Goal: Obtain resource: Obtain resource

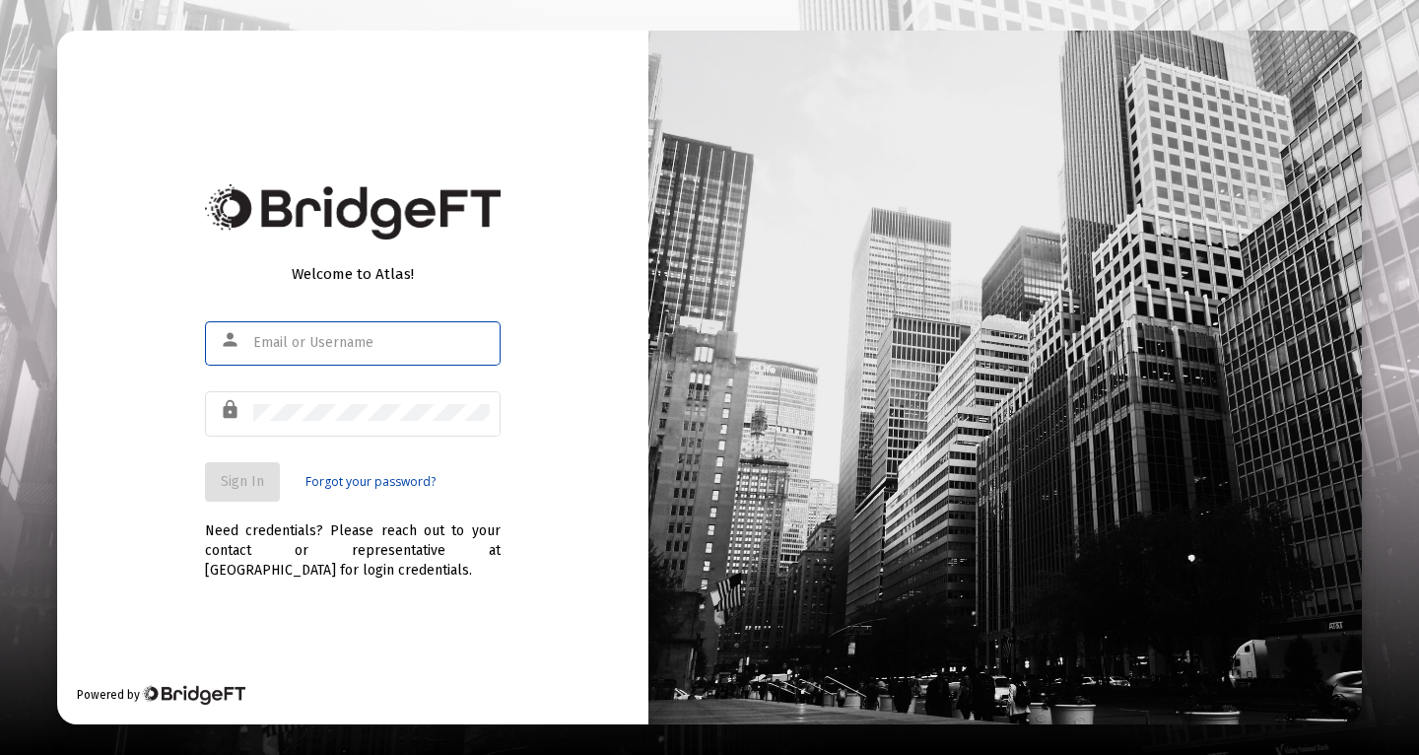
type input "[PERSON_NAME][EMAIL_ADDRESS][PERSON_NAME][DOMAIN_NAME]"
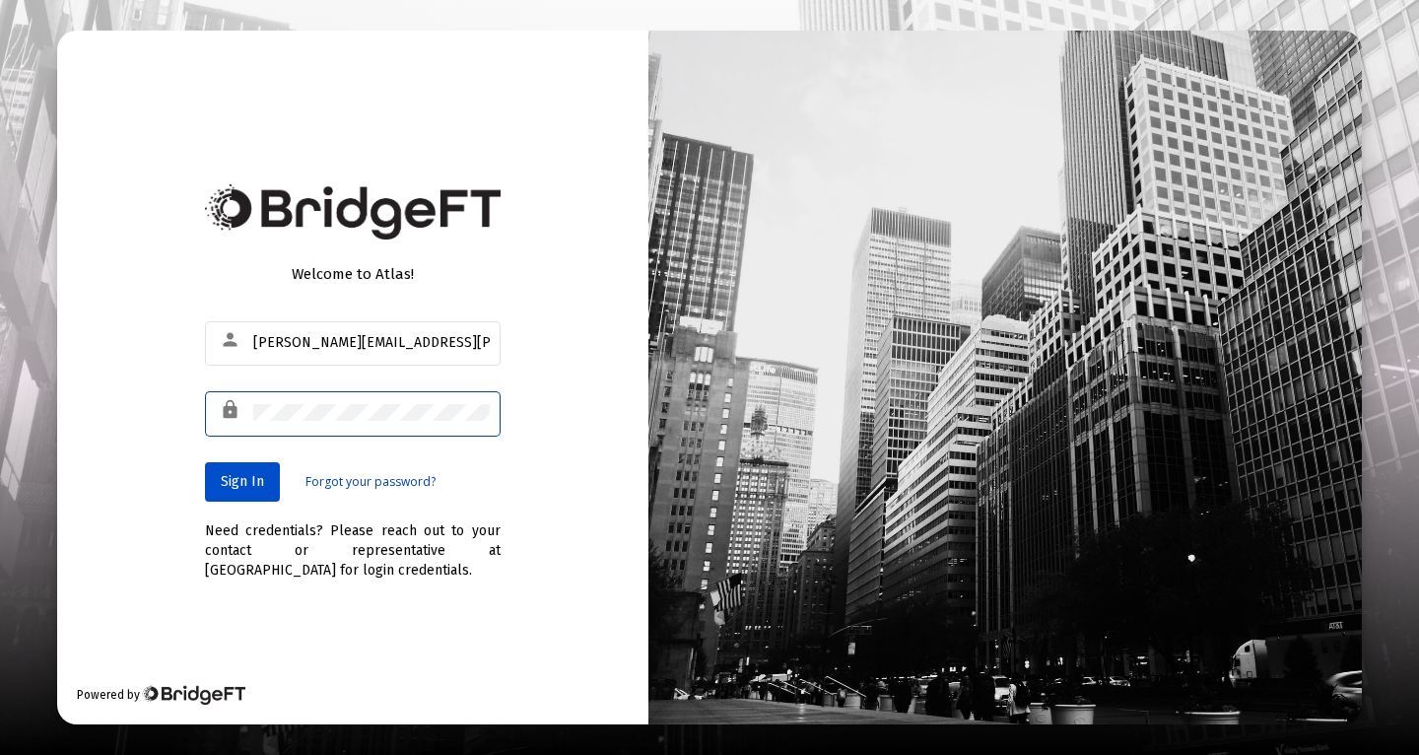
click at [244, 482] on span "Sign In" at bounding box center [242, 481] width 43 height 17
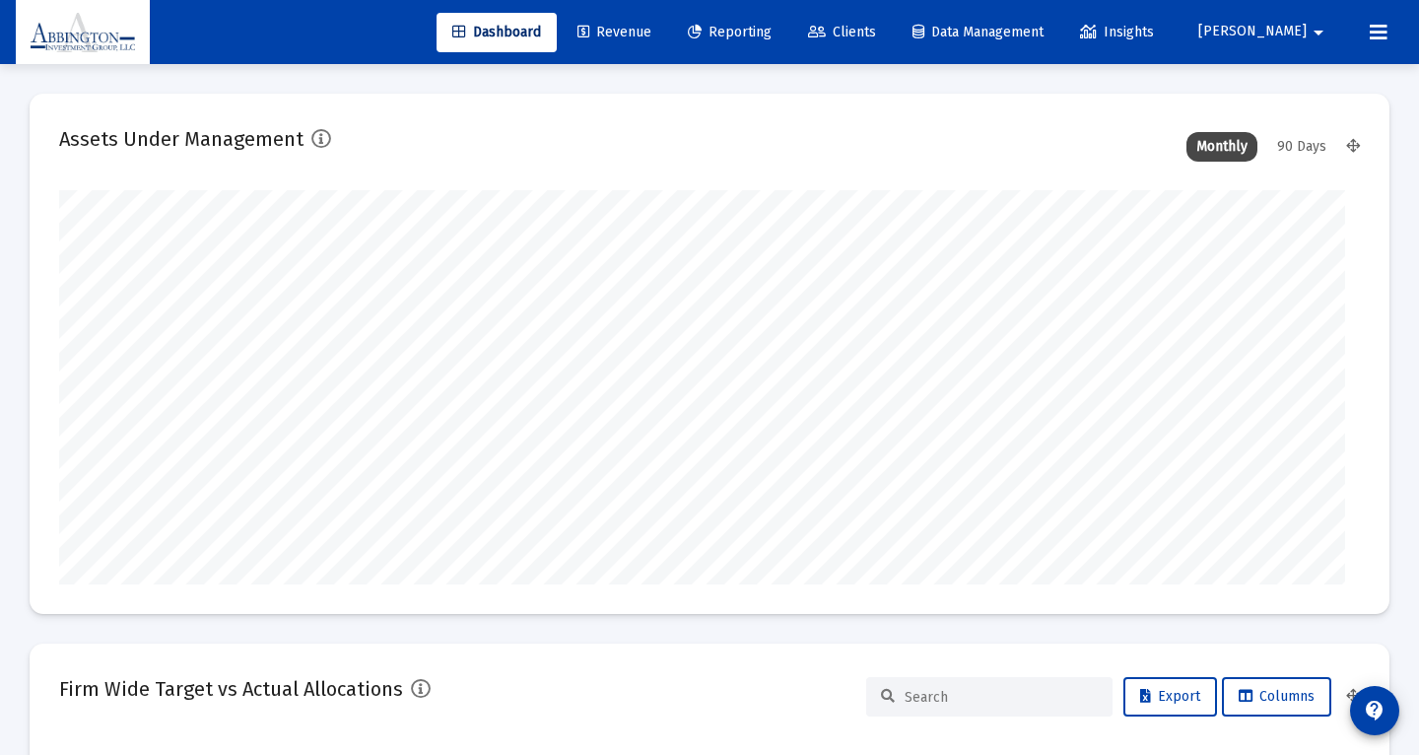
type input "[DATE]"
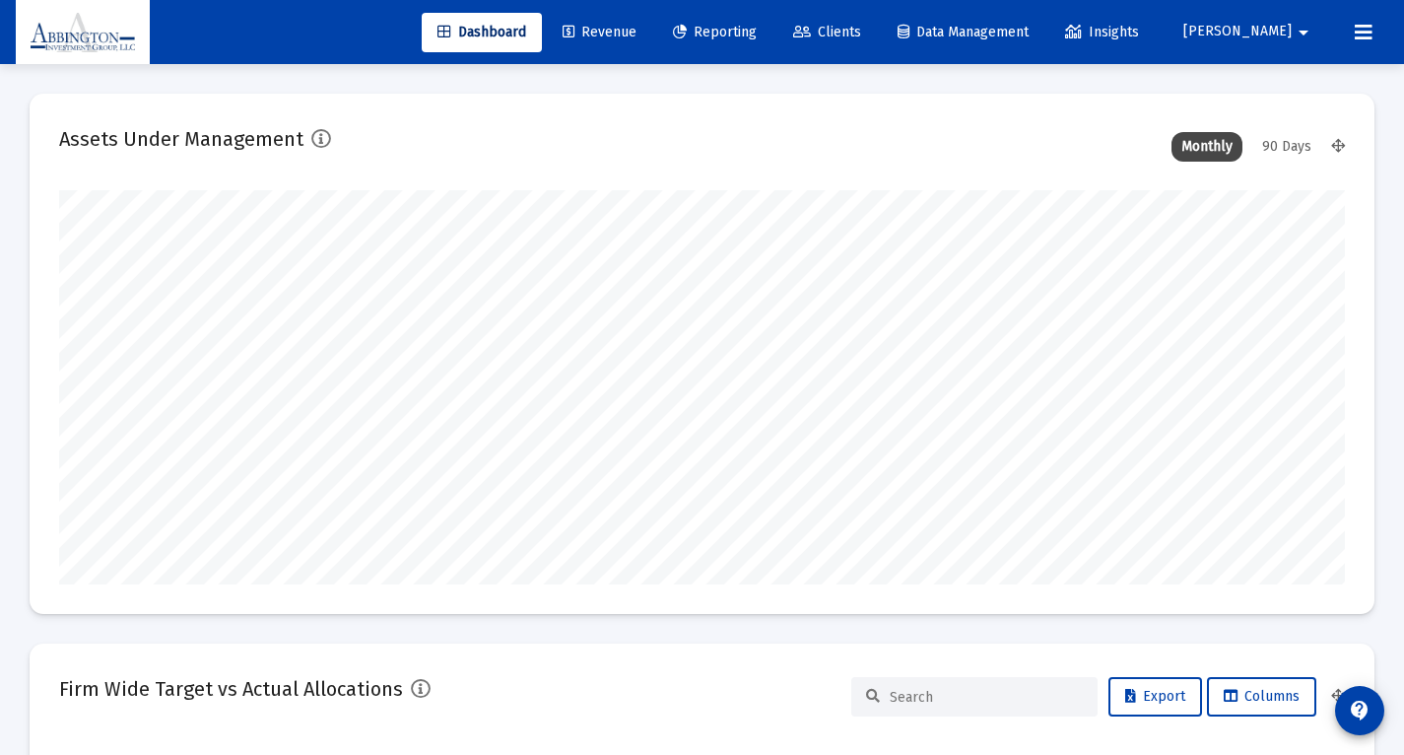
scroll to position [394, 692]
click at [757, 26] on span "Reporting" at bounding box center [715, 32] width 84 height 17
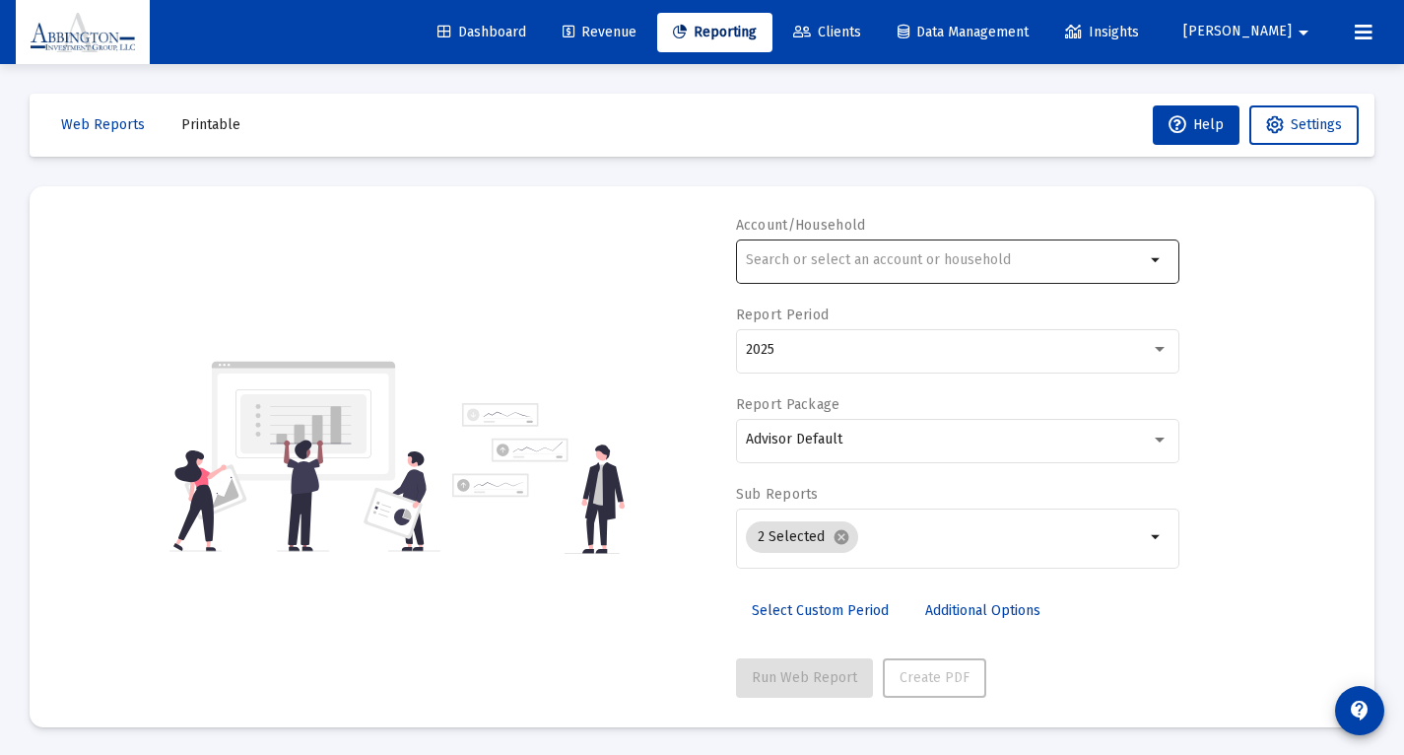
click at [787, 258] on input "text" at bounding box center [945, 260] width 399 height 16
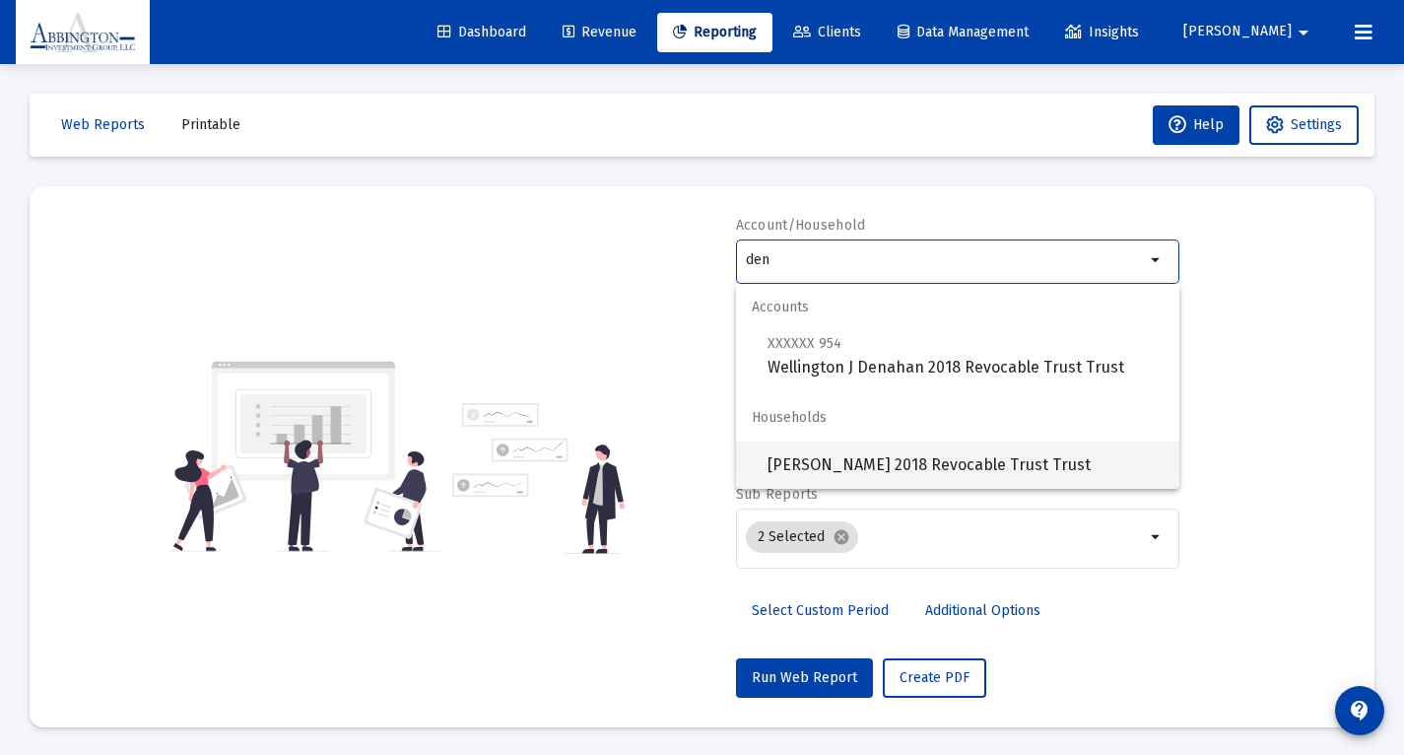
click at [905, 468] on span "[PERSON_NAME] 2018 Revocable Trust Trust" at bounding box center [966, 464] width 396 height 47
type input "[PERSON_NAME] 2018 Revocable Trust Trust"
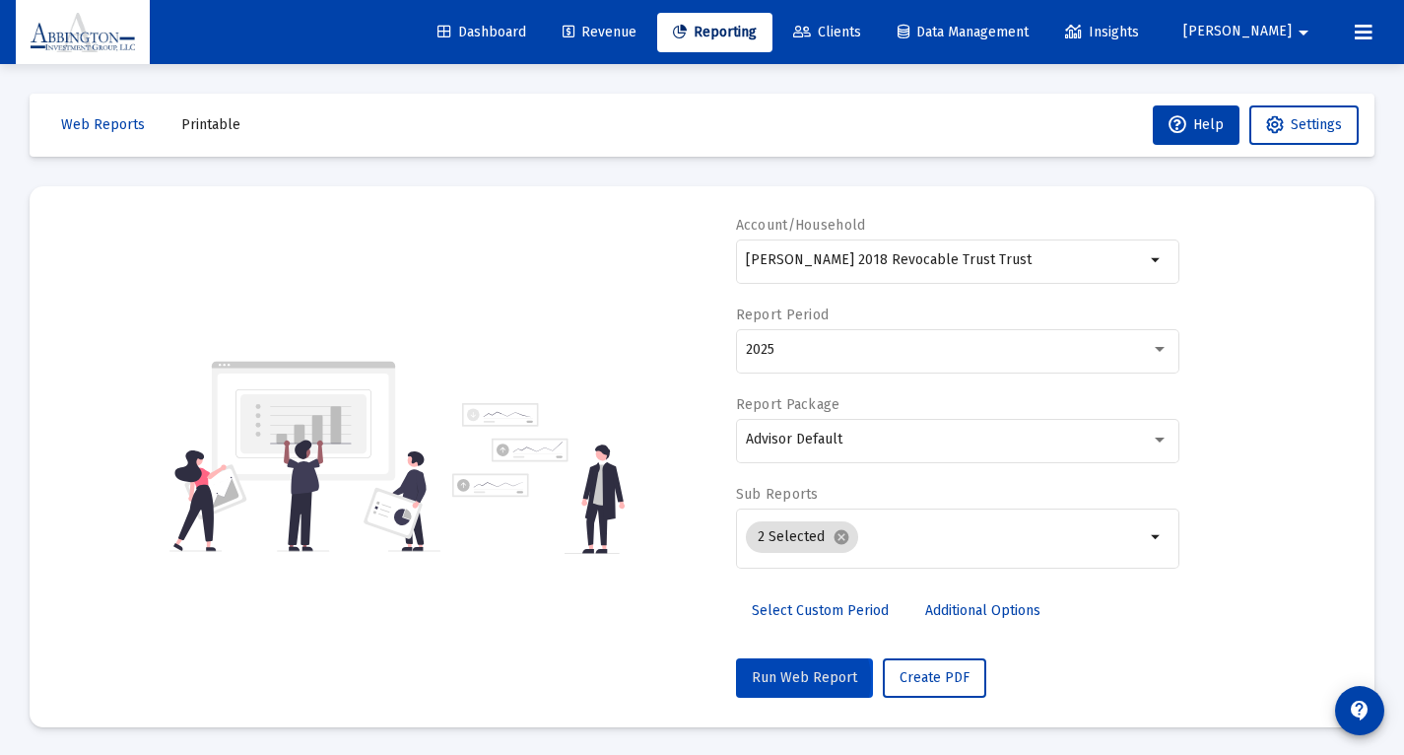
click at [797, 683] on span "Run Web Report" at bounding box center [804, 677] width 105 height 17
click at [912, 685] on span "Push to PDF" at bounding box center [938, 677] width 77 height 17
click at [207, 125] on span "Printable" at bounding box center [210, 124] width 59 height 17
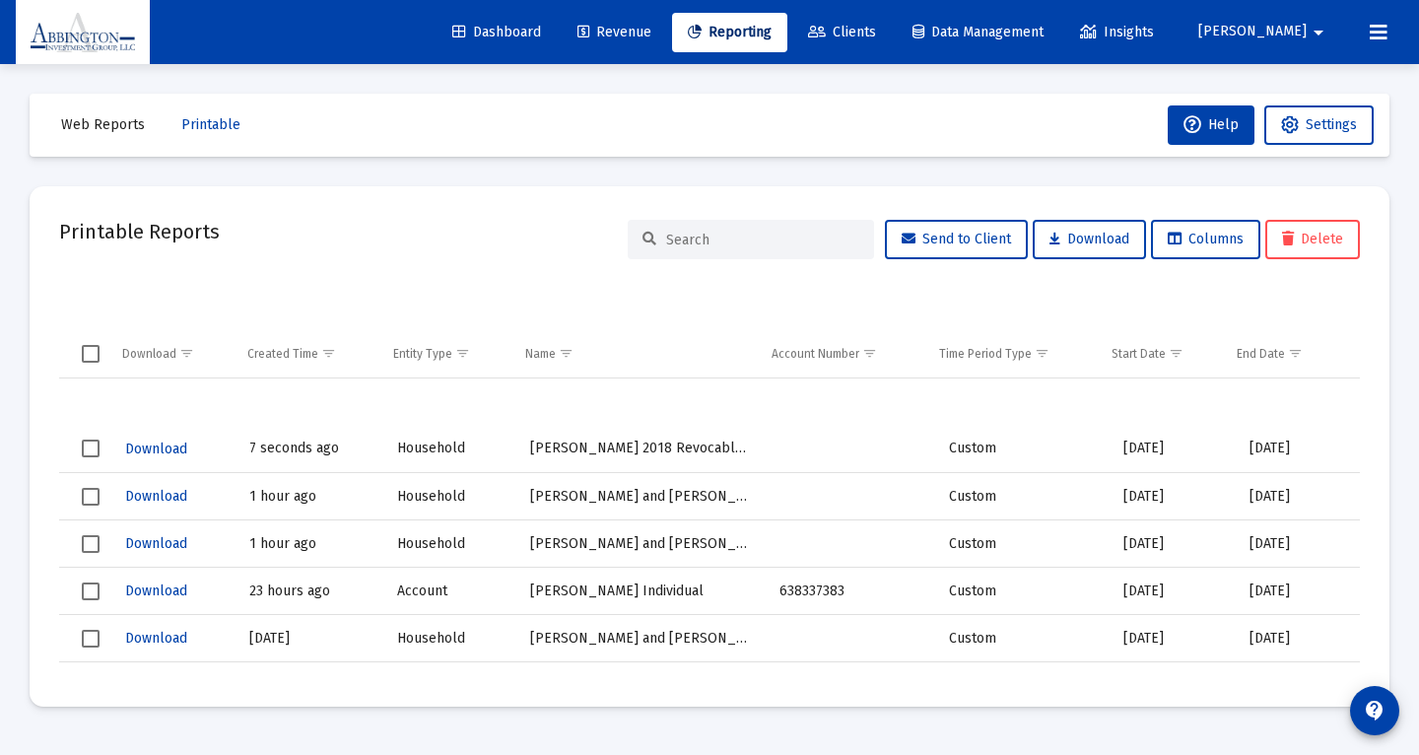
click at [166, 451] on span "Download" at bounding box center [156, 448] width 62 height 17
click at [772, 34] on span "Reporting" at bounding box center [730, 32] width 84 height 17
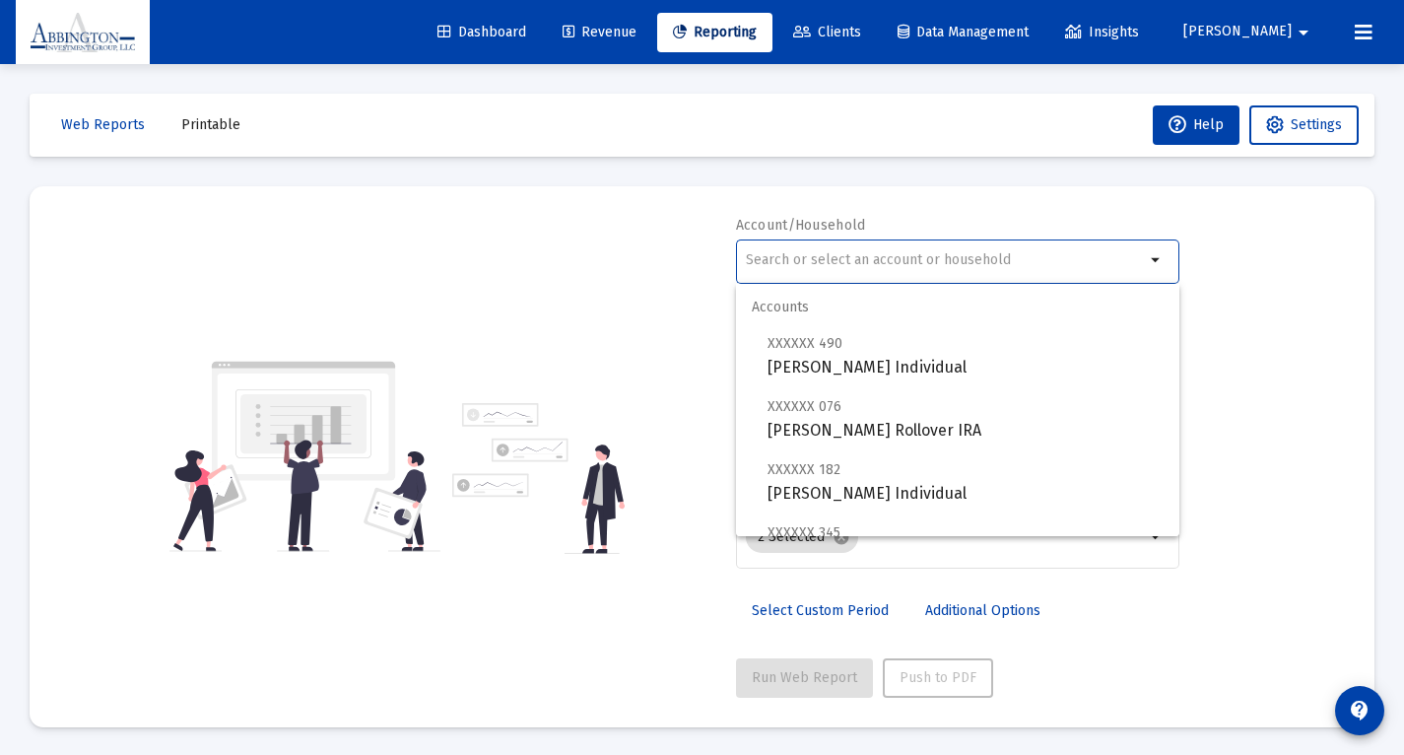
click at [825, 263] on input "text" at bounding box center [945, 260] width 399 height 16
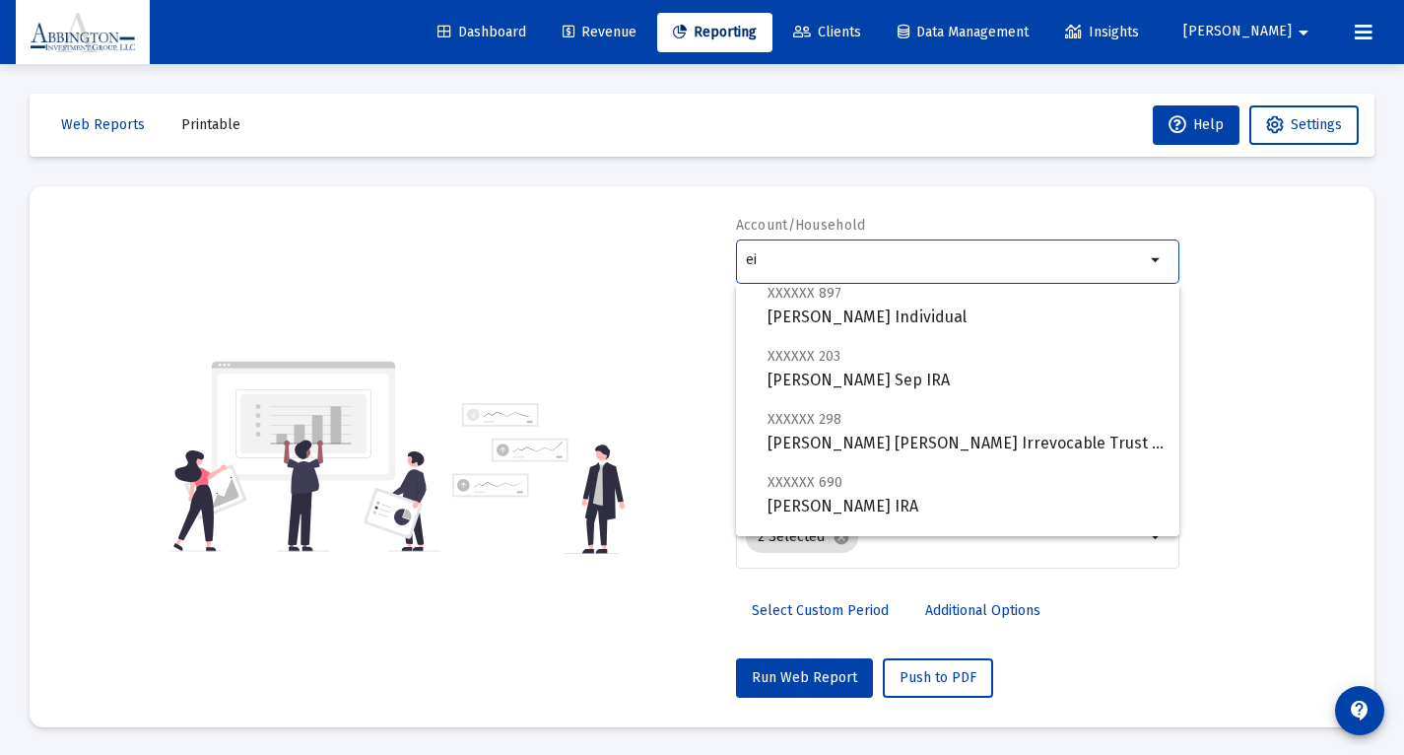
scroll to position [363, 0]
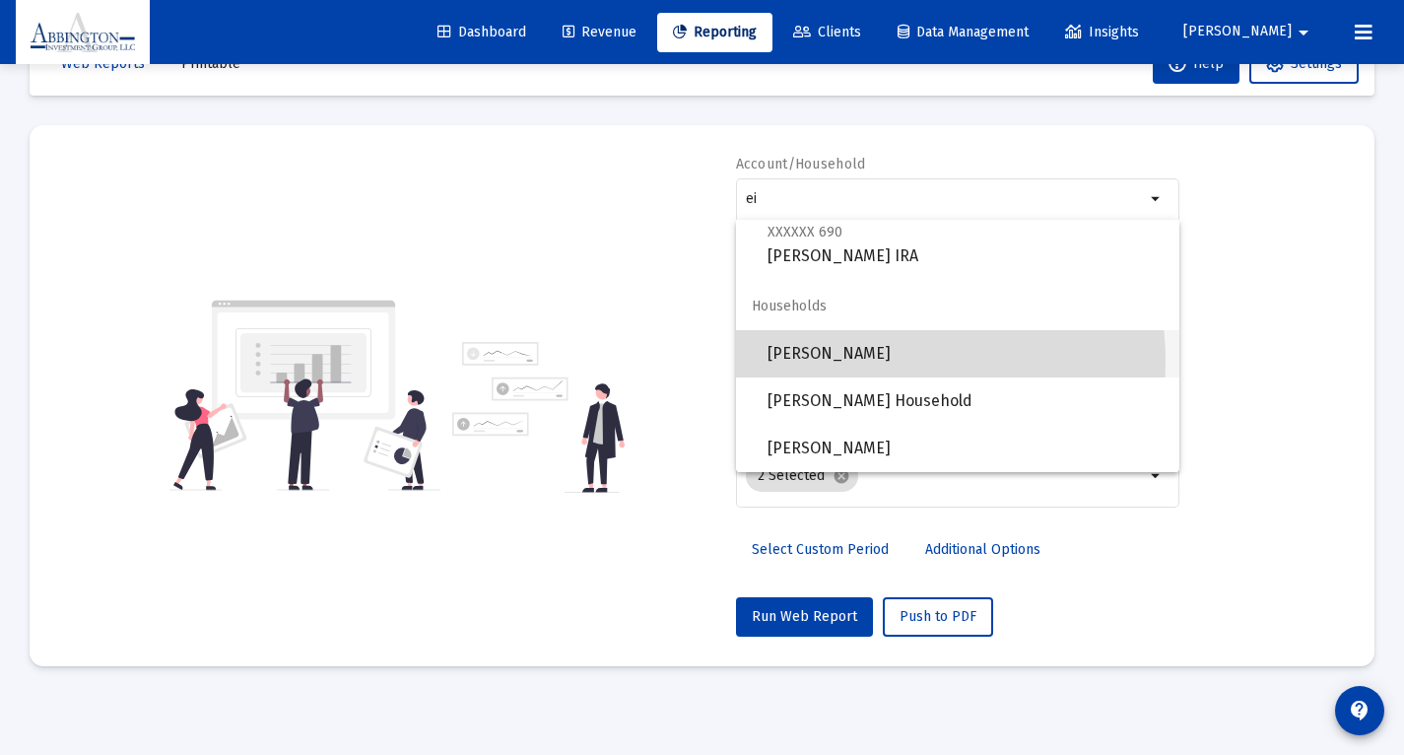
click at [873, 361] on span "[PERSON_NAME]" at bounding box center [966, 353] width 396 height 47
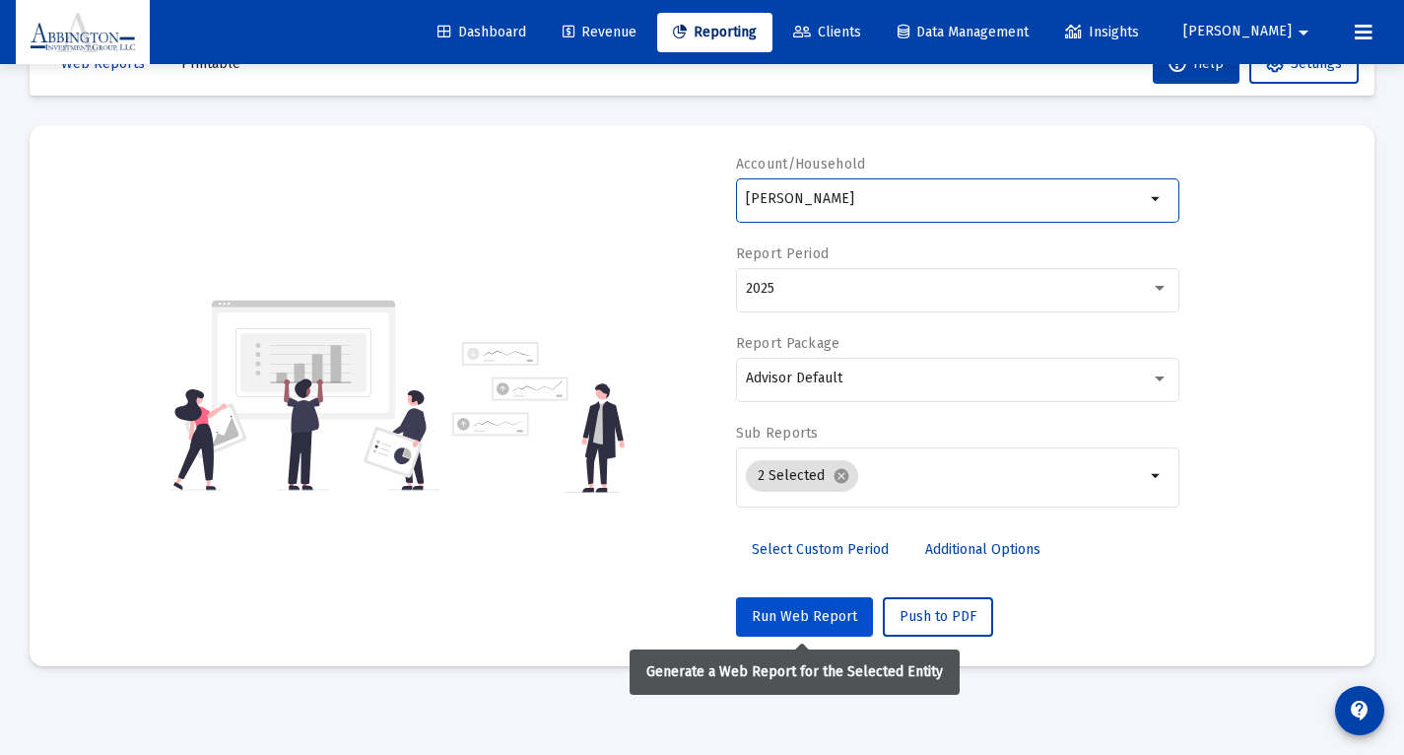
click at [827, 612] on span "Run Web Report" at bounding box center [804, 616] width 105 height 17
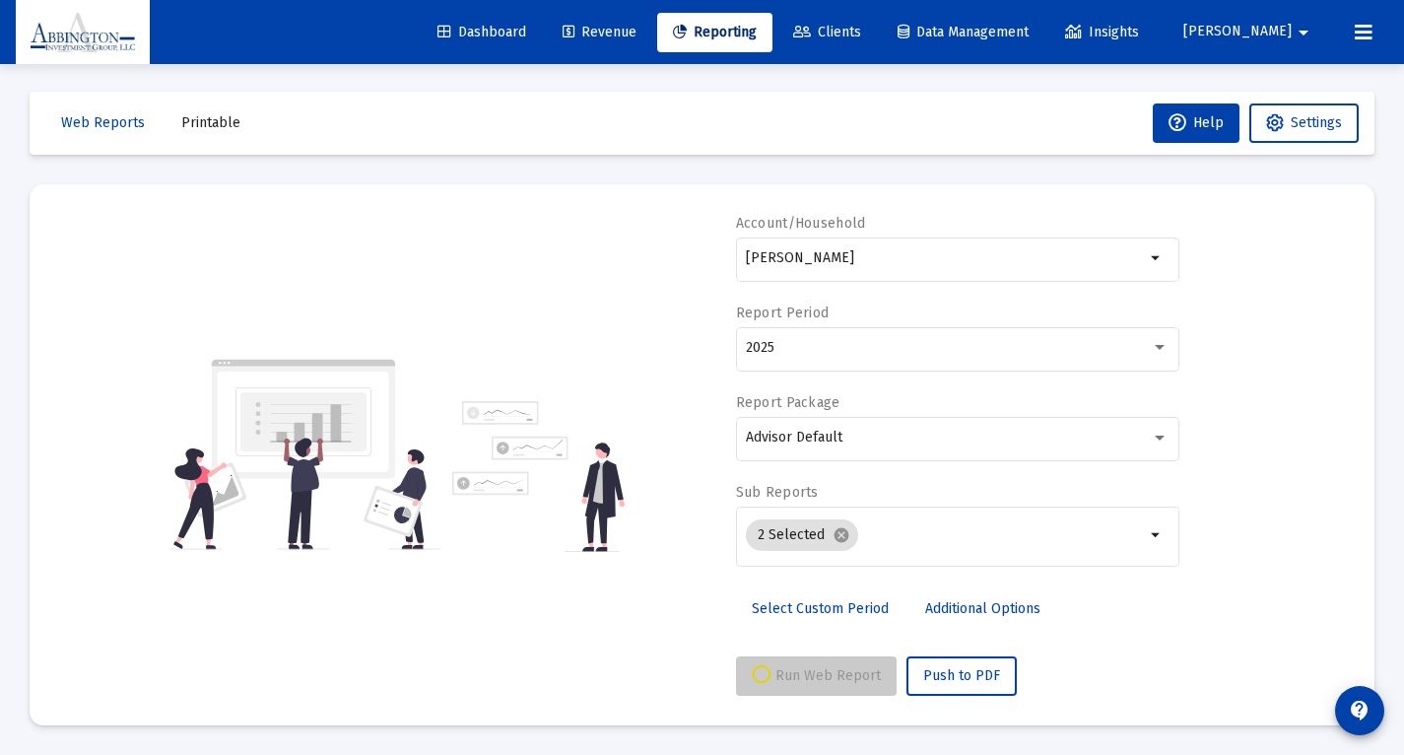
scroll to position [5, 0]
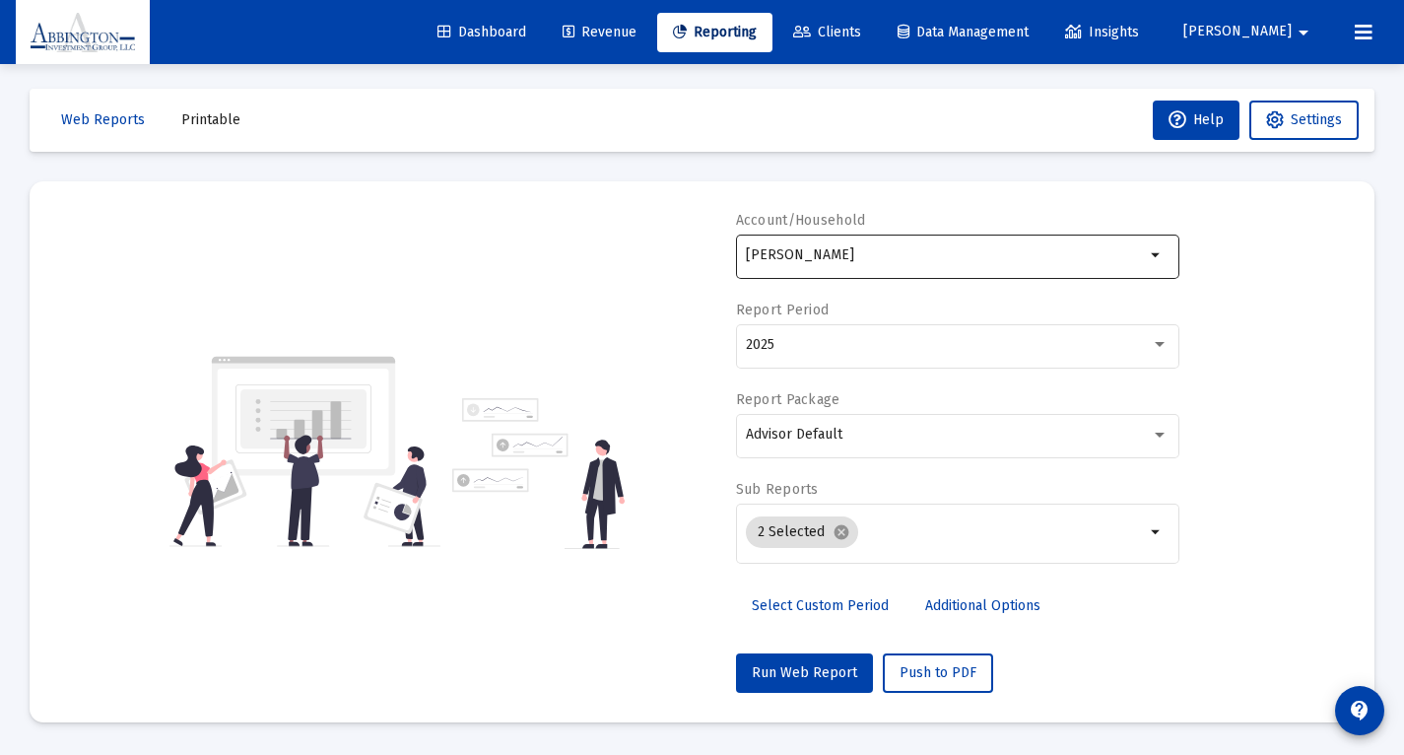
click at [1160, 259] on mat-icon "arrow_drop_down" at bounding box center [1157, 255] width 24 height 24
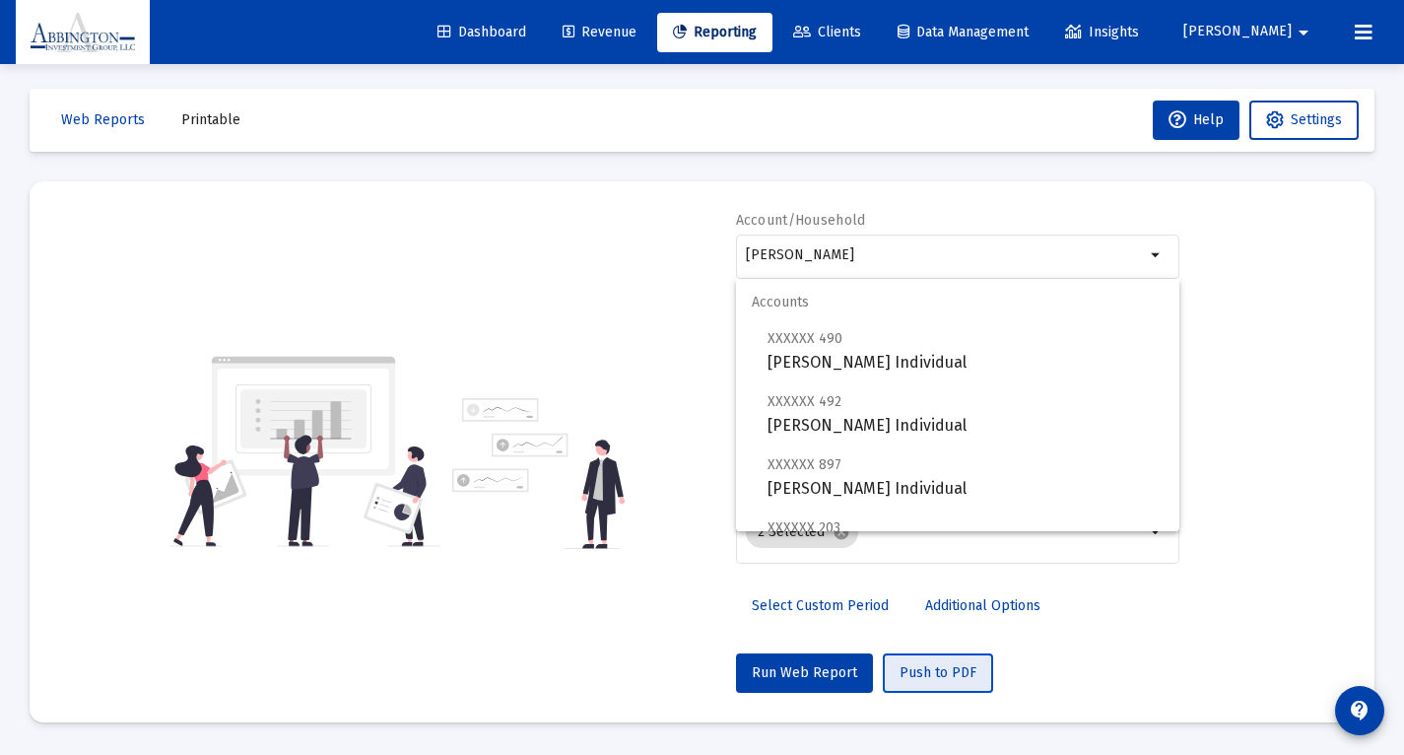
click at [947, 676] on span "Push to PDF" at bounding box center [938, 672] width 77 height 17
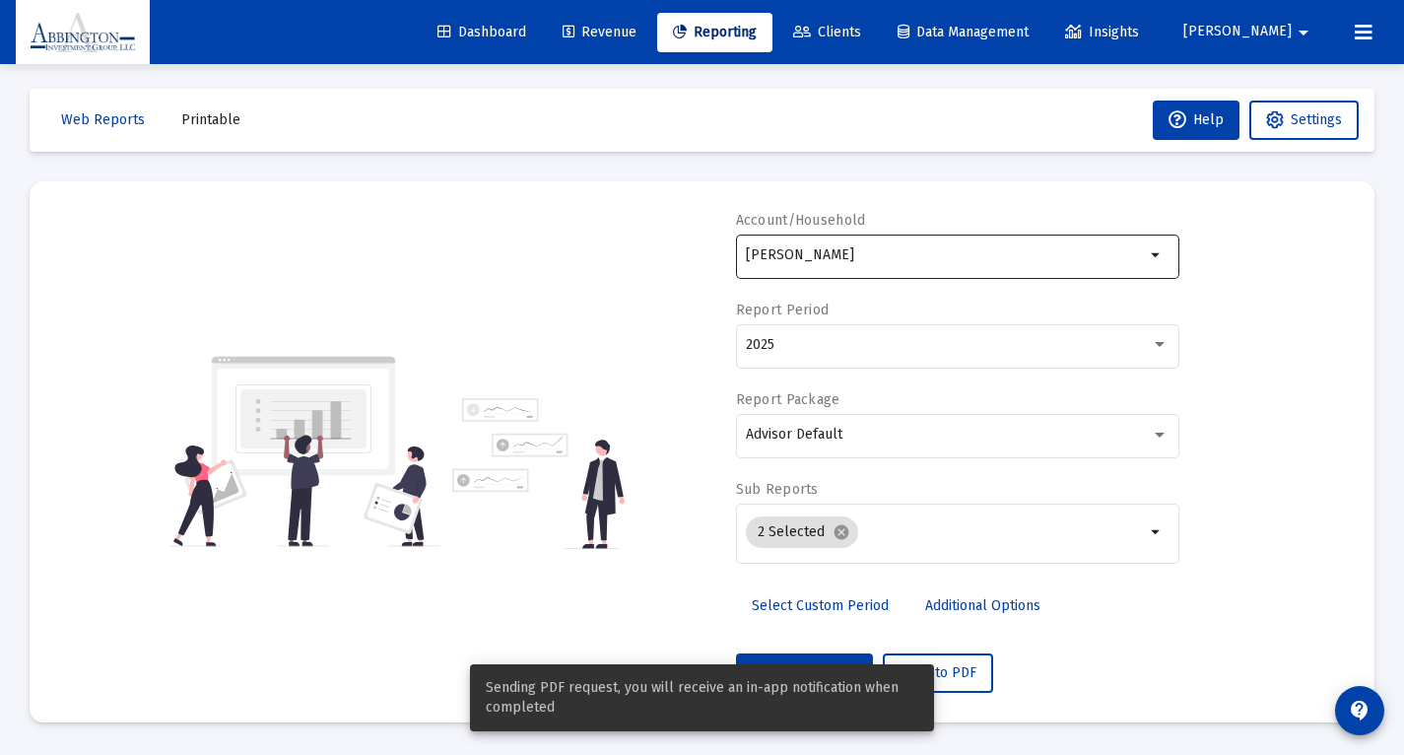
click at [1157, 260] on mat-icon "arrow_drop_down" at bounding box center [1157, 255] width 24 height 24
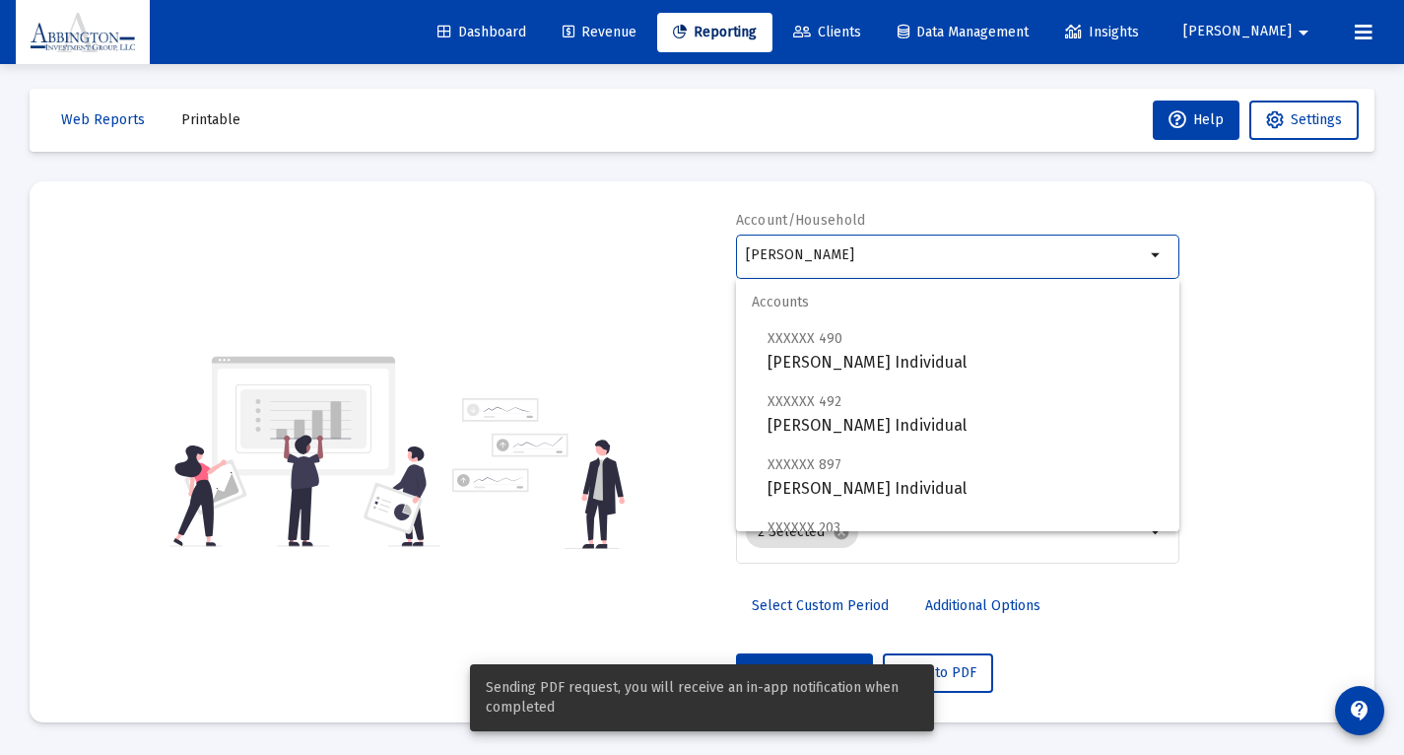
drag, startPoint x: 934, startPoint y: 260, endPoint x: 675, endPoint y: 246, distance: 259.5
click at [678, 247] on div "Account/Household [PERSON_NAME] arrow_drop_down Report Period 2025 Report Packa…" at bounding box center [702, 452] width 1286 height 482
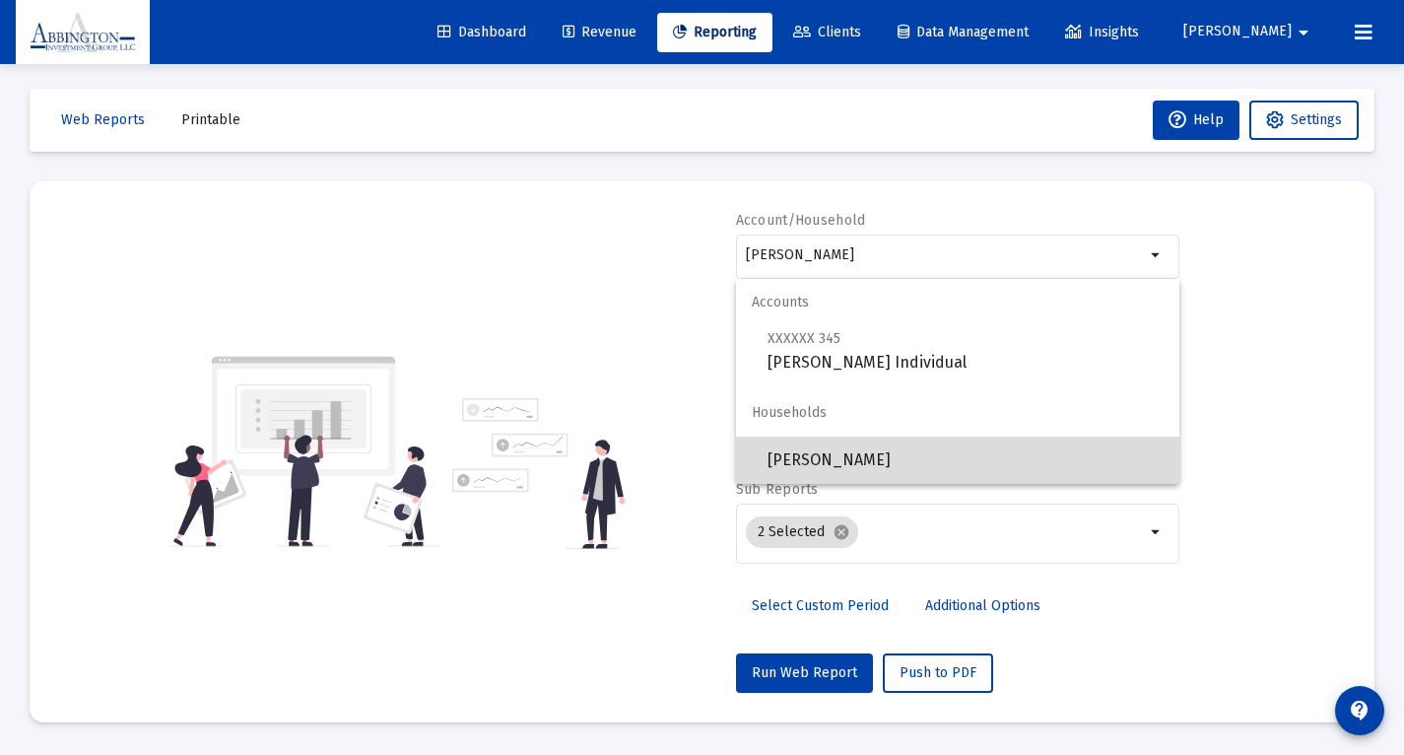
drag, startPoint x: 763, startPoint y: 289, endPoint x: 842, endPoint y: 459, distance: 187.8
click at [842, 459] on span "[PERSON_NAME]" at bounding box center [966, 460] width 396 height 47
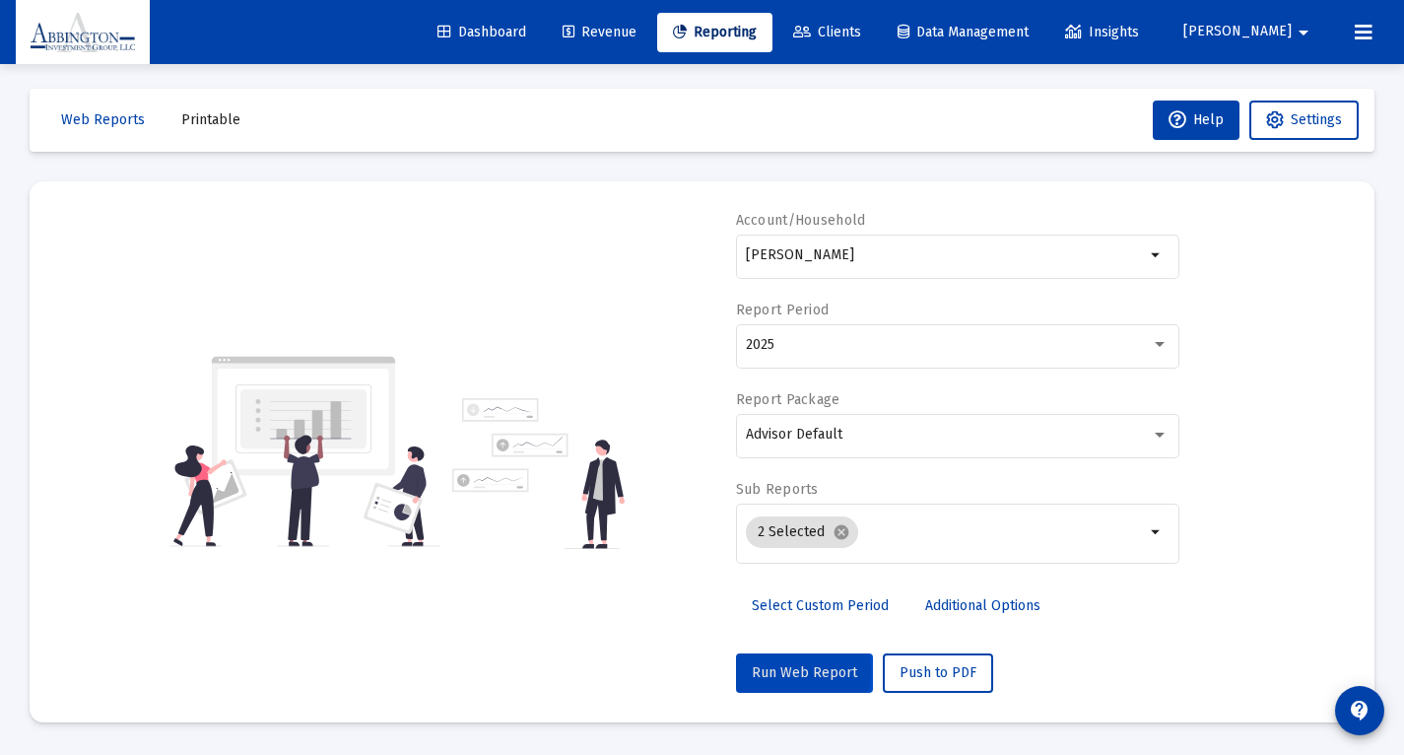
click at [798, 675] on span "Run Web Report" at bounding box center [804, 672] width 105 height 17
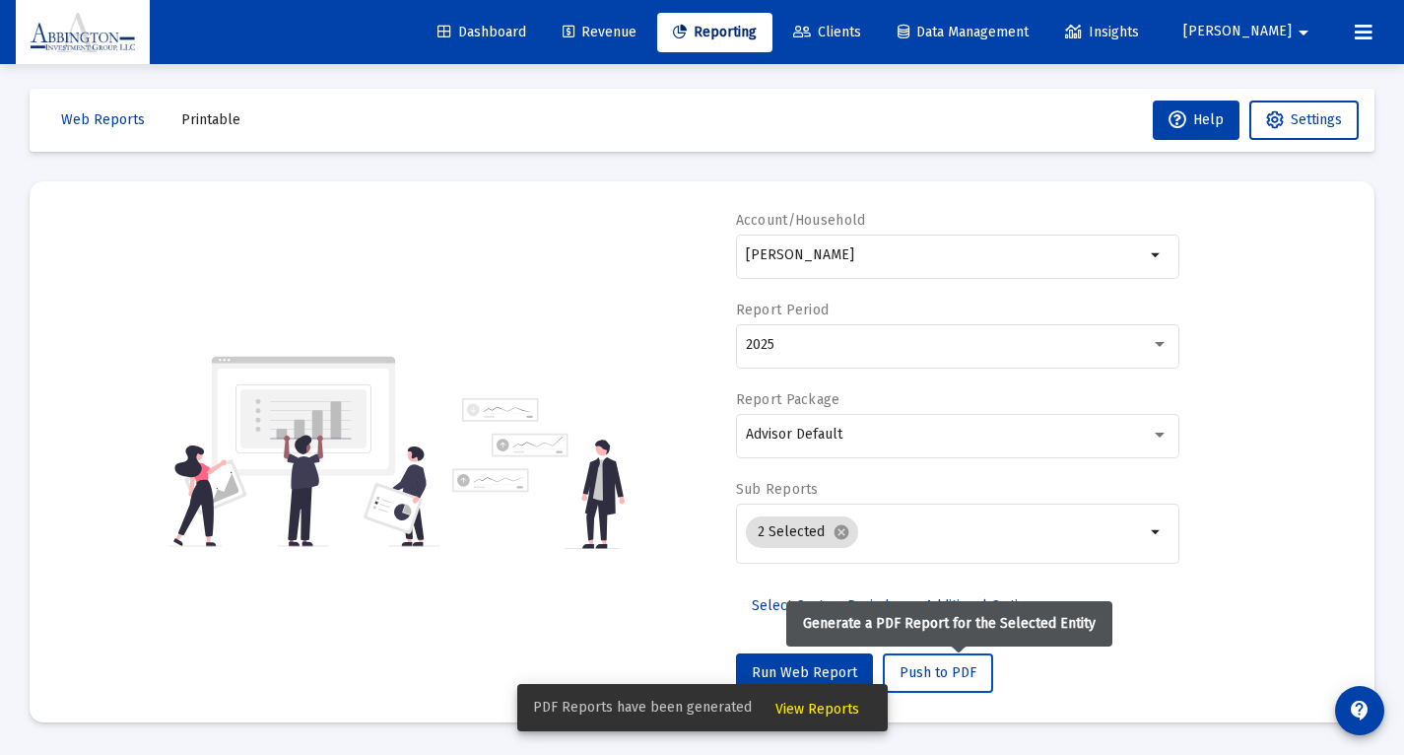
click at [948, 680] on span "Push to PDF" at bounding box center [938, 672] width 77 height 17
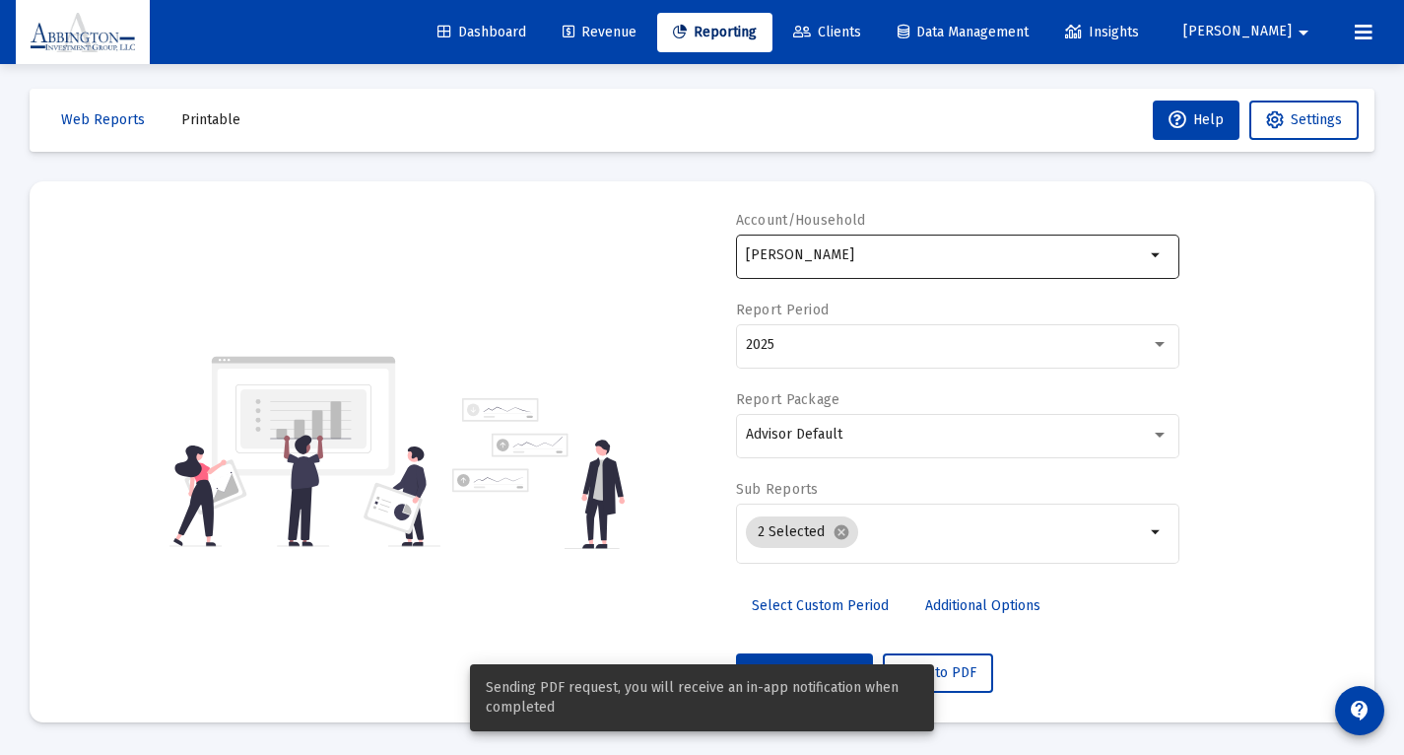
click at [1153, 256] on mat-icon "arrow_drop_down" at bounding box center [1157, 255] width 24 height 24
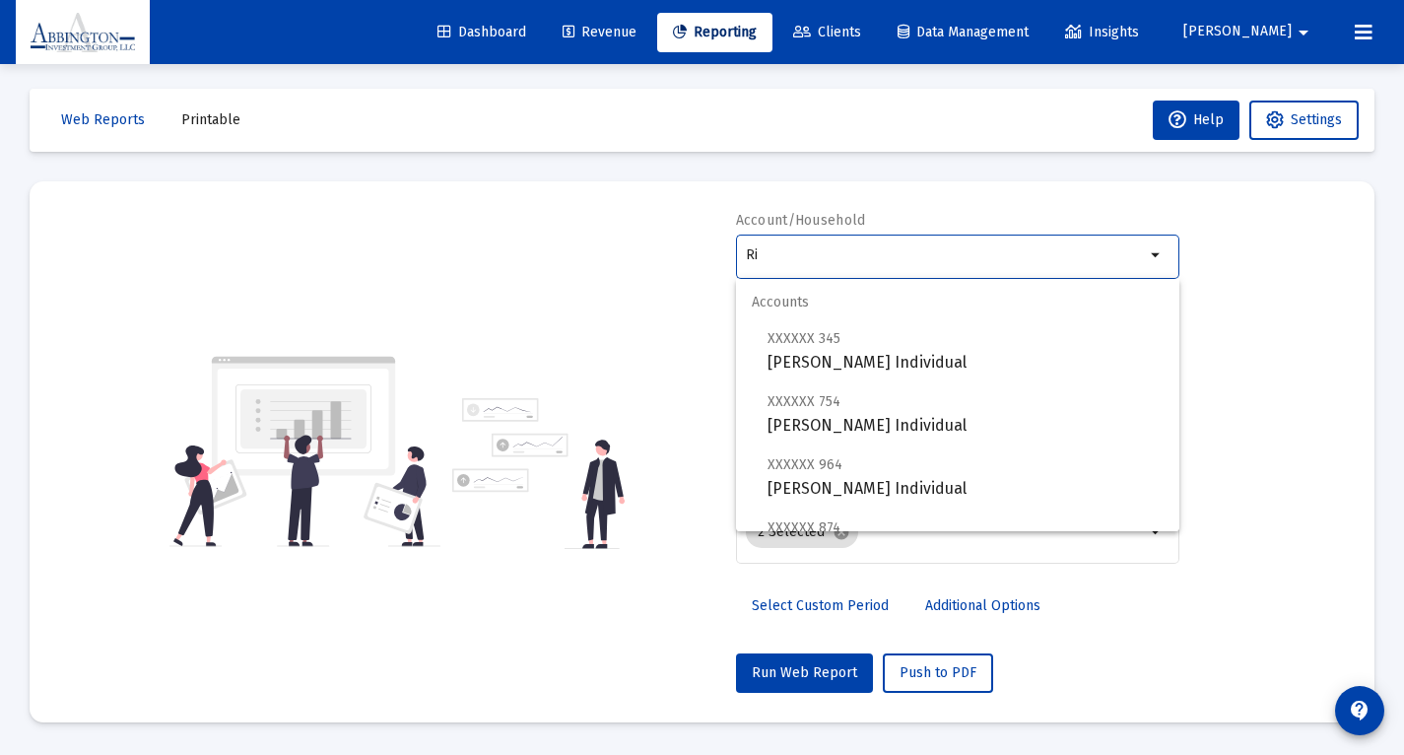
type input "R"
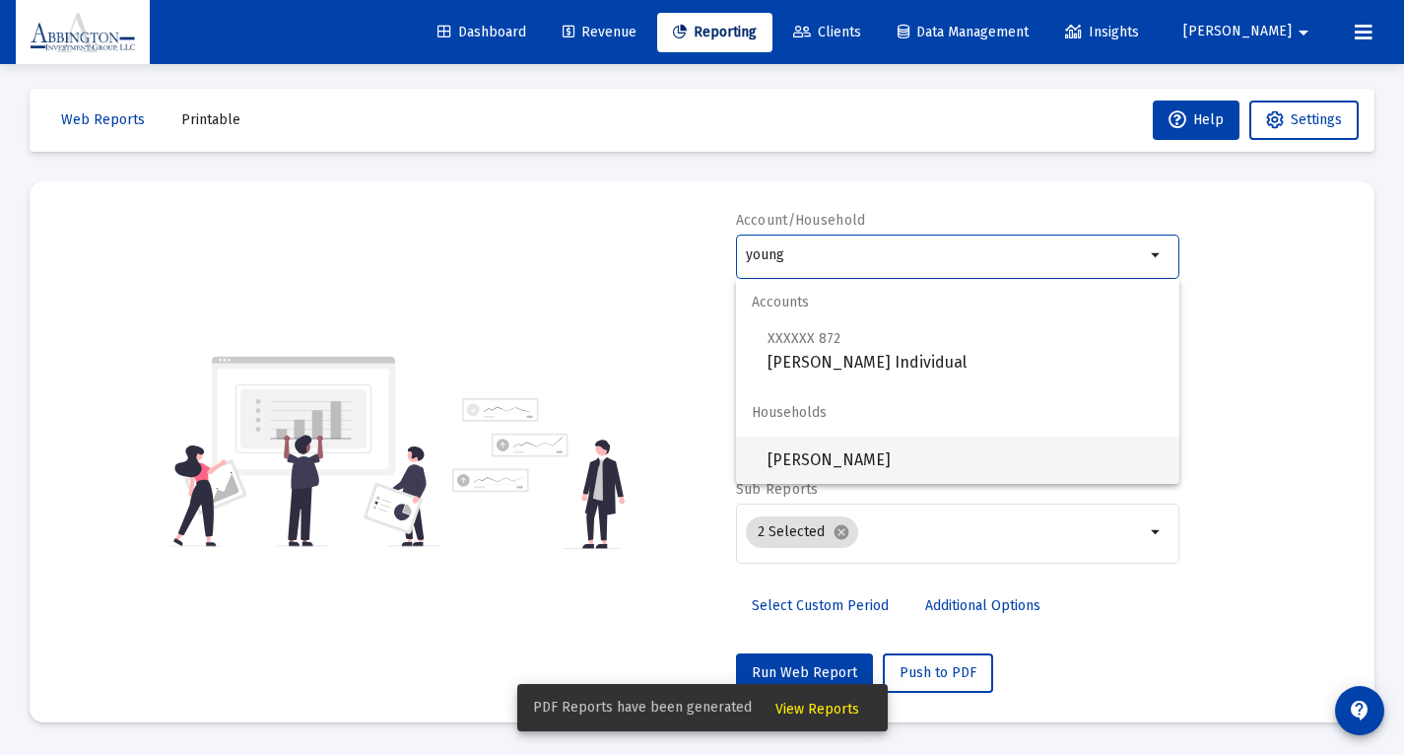
click at [857, 462] on span "[PERSON_NAME]" at bounding box center [966, 460] width 396 height 47
type input "[PERSON_NAME]"
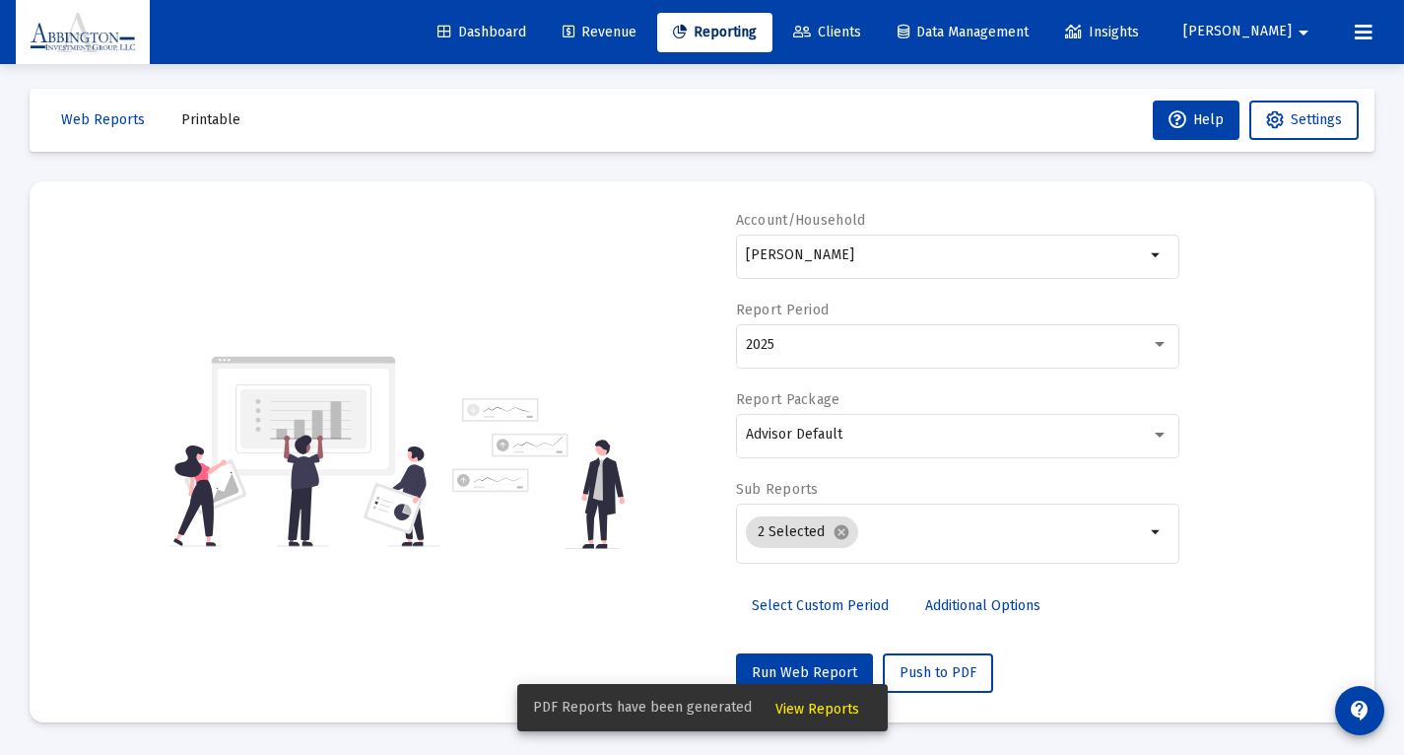
click at [815, 672] on div "PDF Reports have been generated View Reports" at bounding box center [703, 707] width 418 height 95
click at [825, 672] on div "PDF Reports have been generated View Reports" at bounding box center [703, 707] width 418 height 95
click at [1047, 703] on mat-card "Account/Household [PERSON_NAME] arrow_drop_down Report Period 2025 Report Packa…" at bounding box center [702, 451] width 1345 height 541
drag, startPoint x: 696, startPoint y: 705, endPoint x: 561, endPoint y: 682, distance: 136.9
click at [562, 682] on div "PDF Reports have been generated View Reports" at bounding box center [703, 707] width 418 height 95
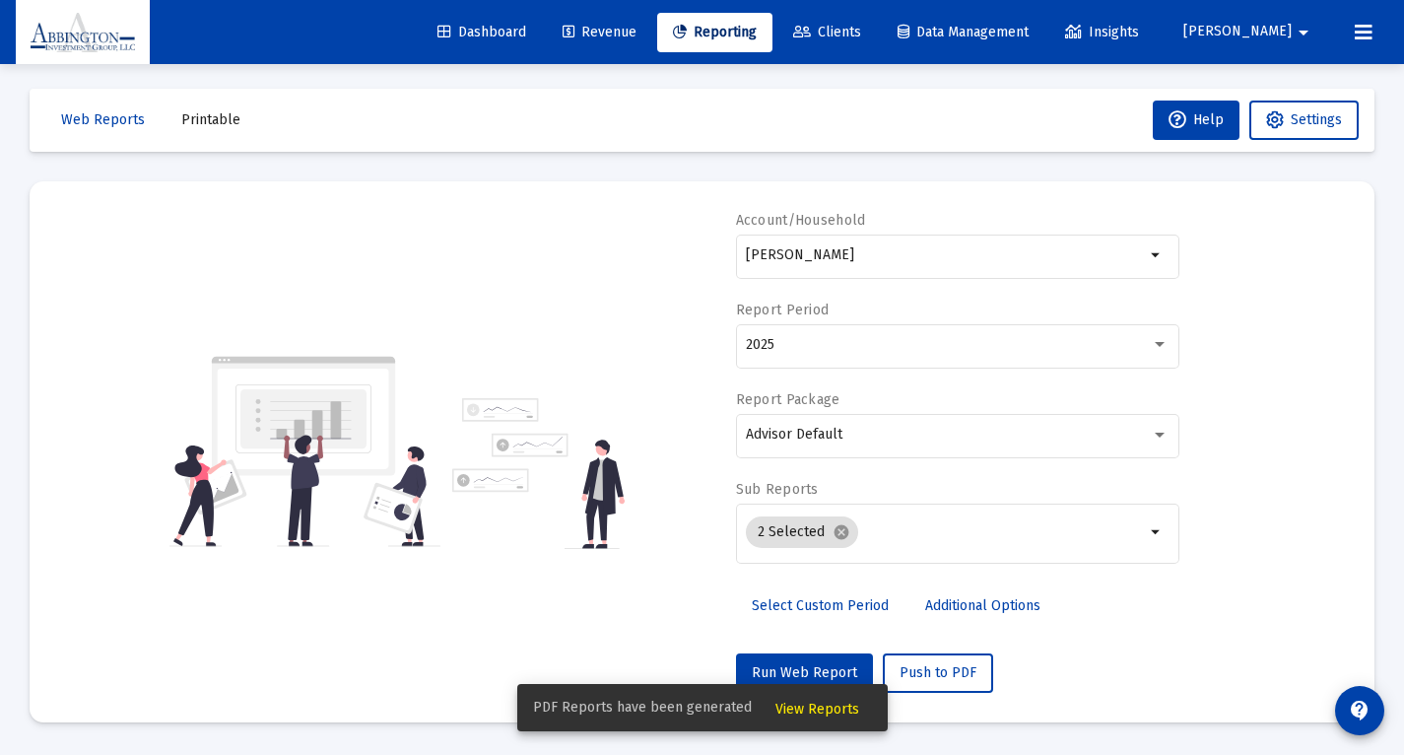
click at [771, 677] on div "PDF Reports have been generated View Reports" at bounding box center [703, 707] width 418 height 95
click at [814, 671] on div "PDF Reports have been generated View Reports" at bounding box center [703, 707] width 418 height 95
click at [1164, 638] on div "Select Custom Period Additional Options" at bounding box center [957, 611] width 443 height 51
click at [834, 711] on span "View Reports" at bounding box center [818, 709] width 84 height 17
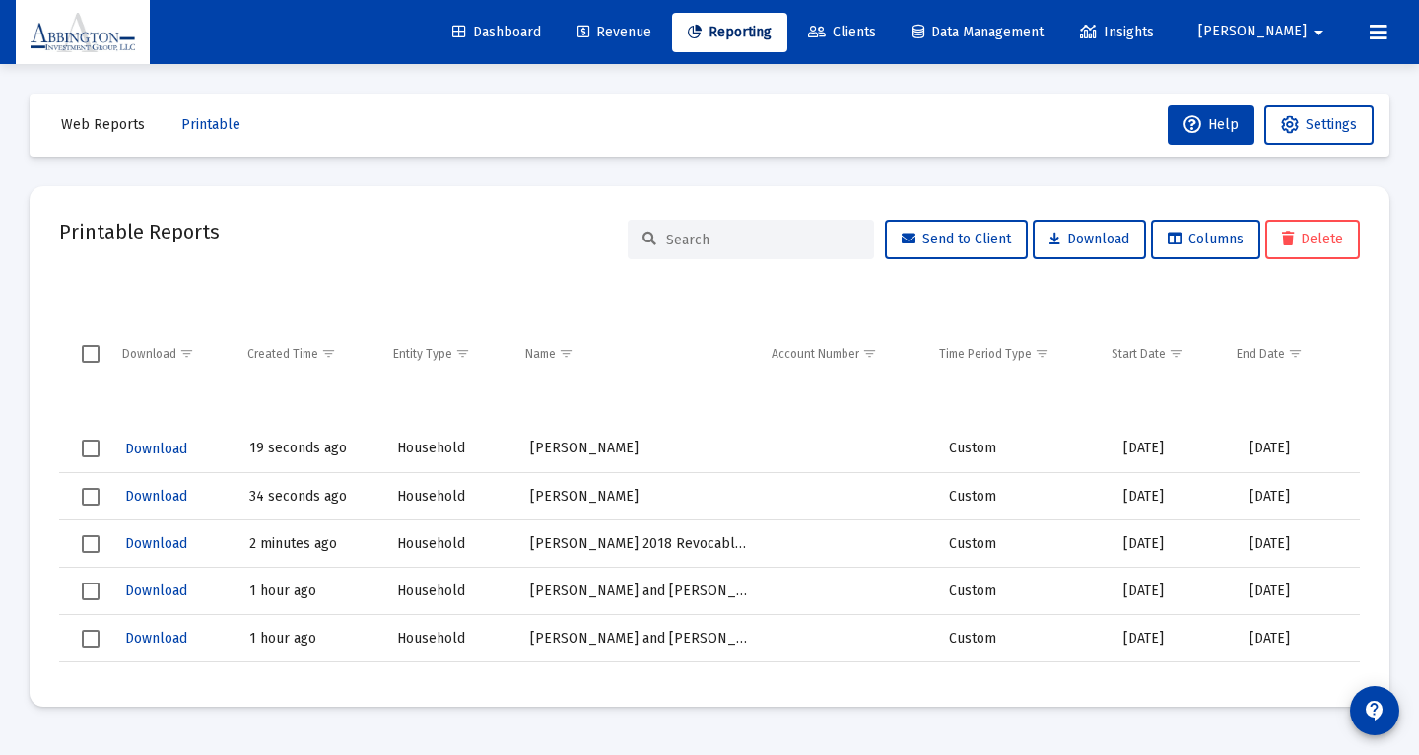
click at [772, 26] on span "Reporting" at bounding box center [730, 32] width 84 height 17
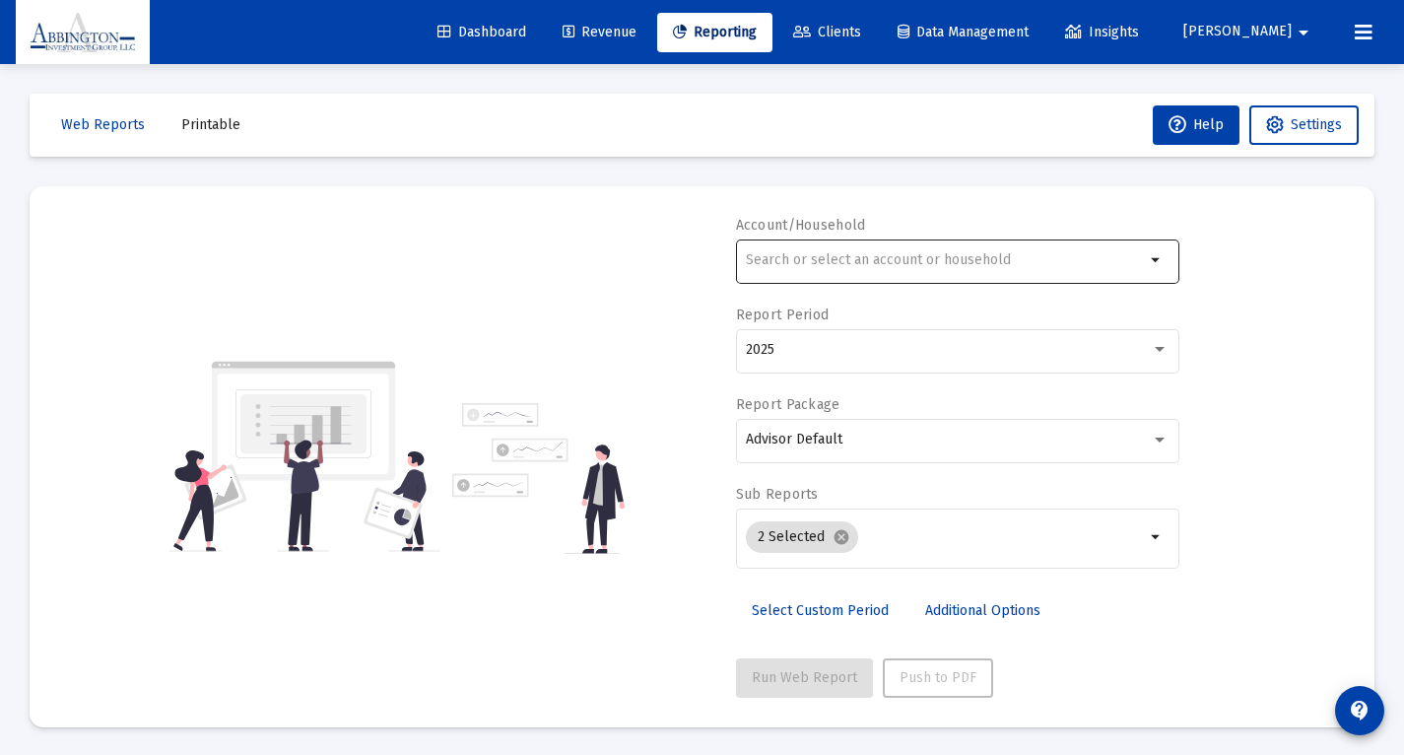
click at [864, 272] on div at bounding box center [945, 260] width 399 height 48
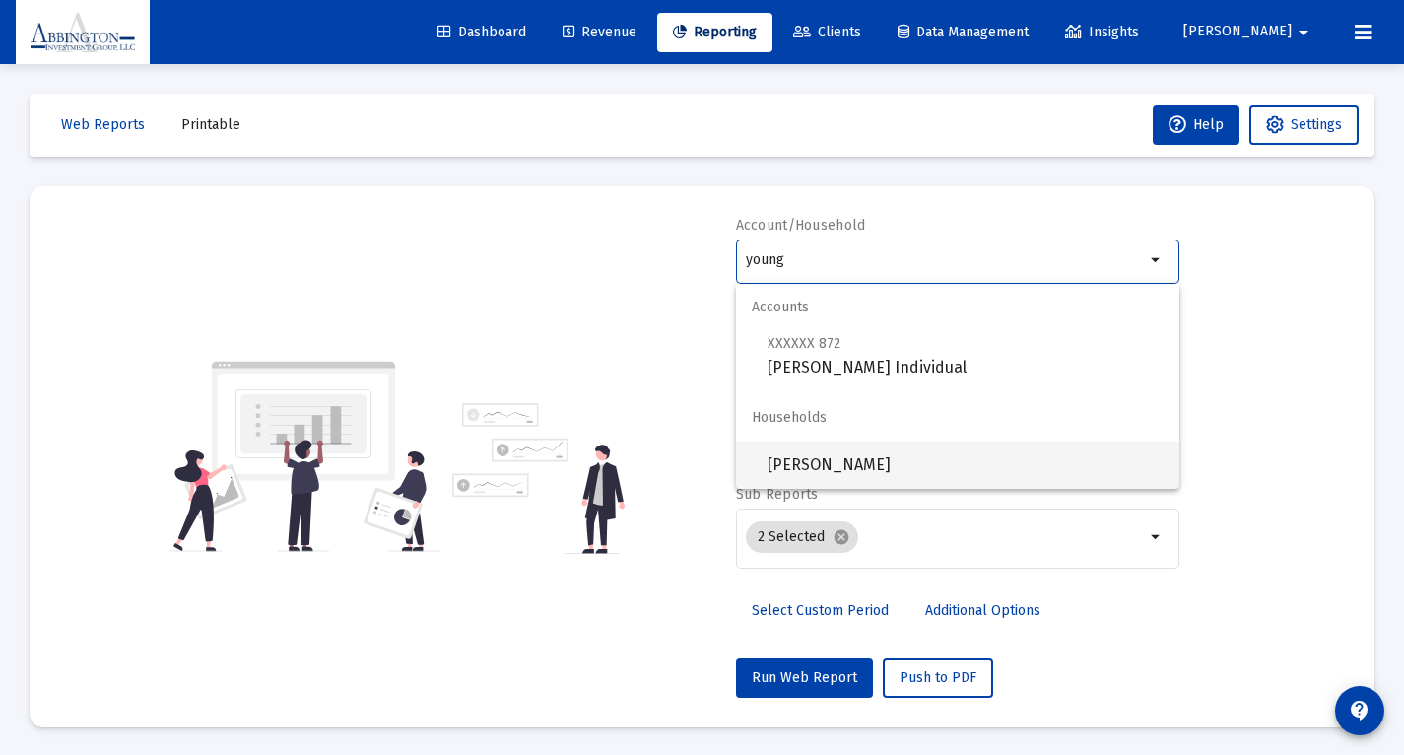
click at [888, 464] on span "[PERSON_NAME]" at bounding box center [966, 464] width 396 height 47
type input "[PERSON_NAME]"
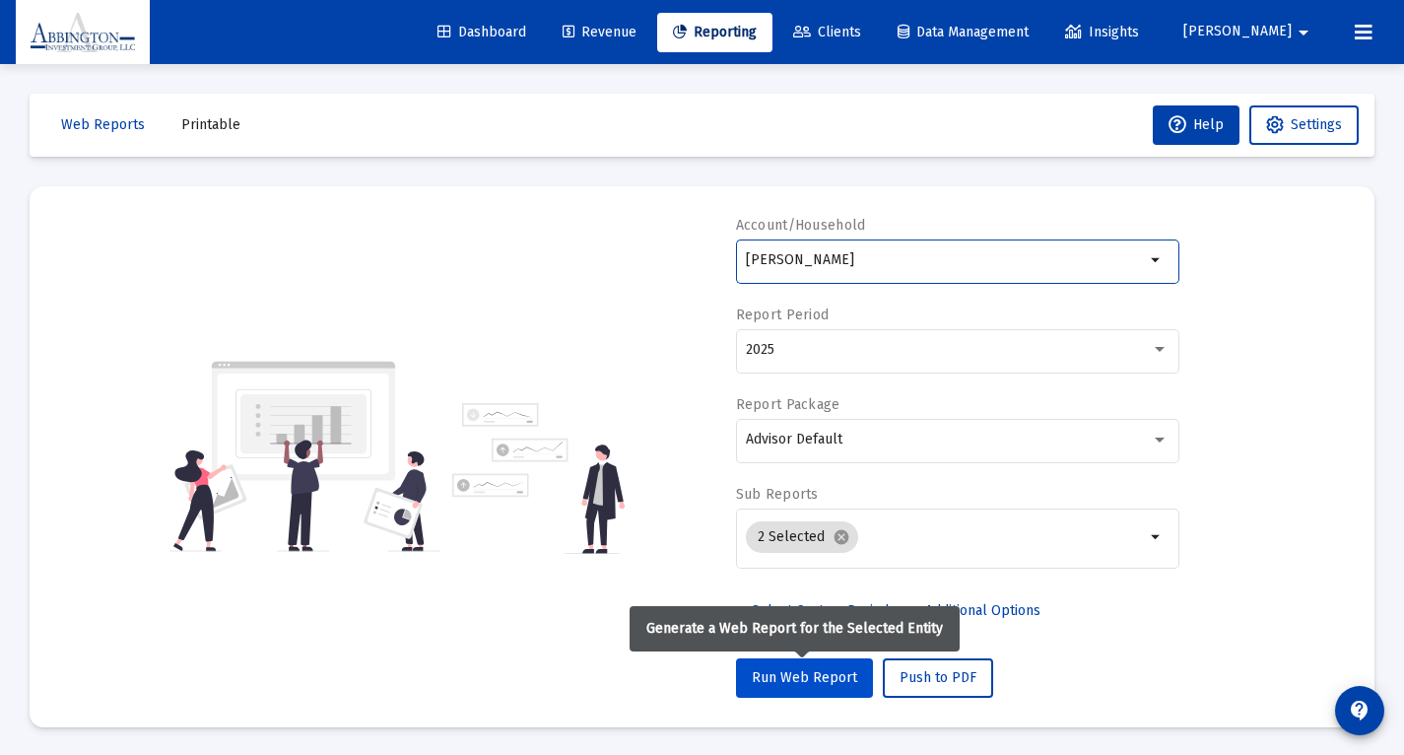
click at [819, 672] on span "Run Web Report" at bounding box center [804, 677] width 105 height 17
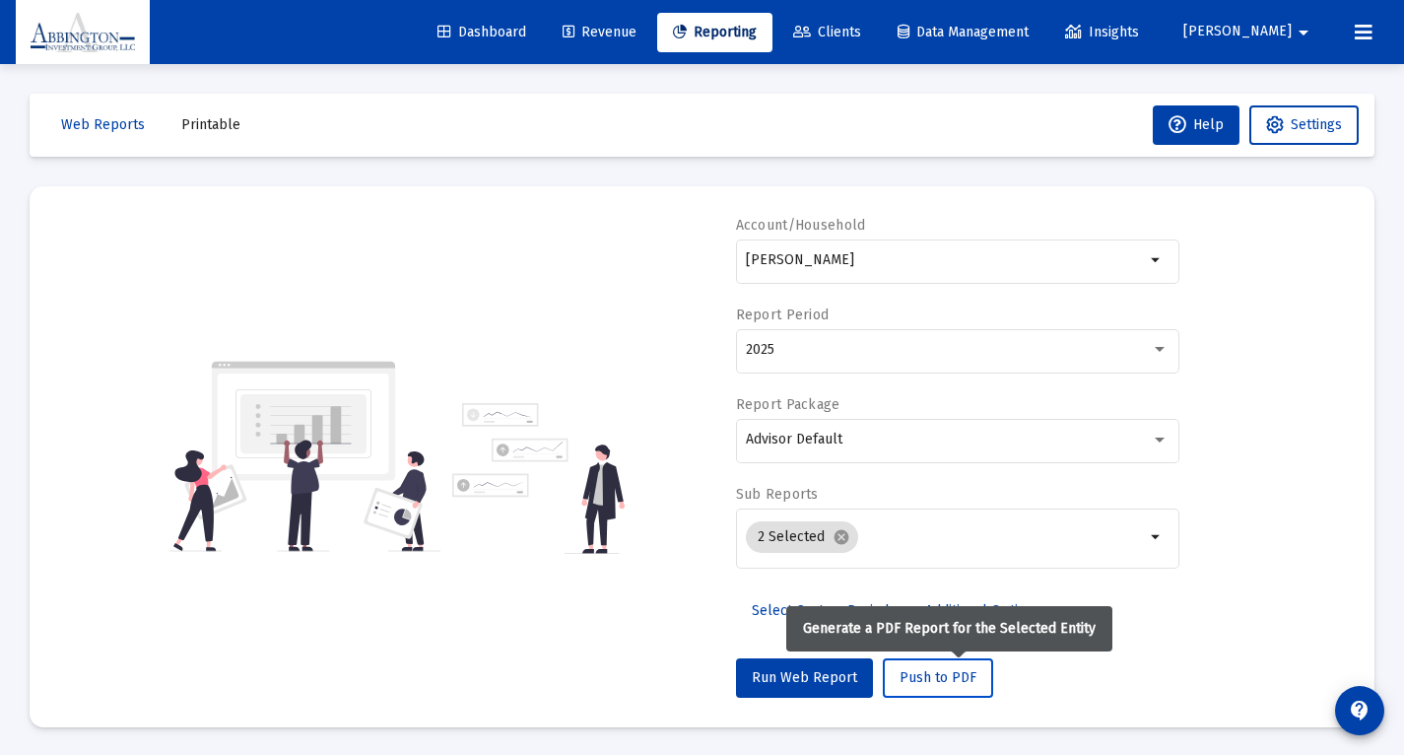
click at [964, 682] on span "Push to PDF" at bounding box center [938, 677] width 77 height 17
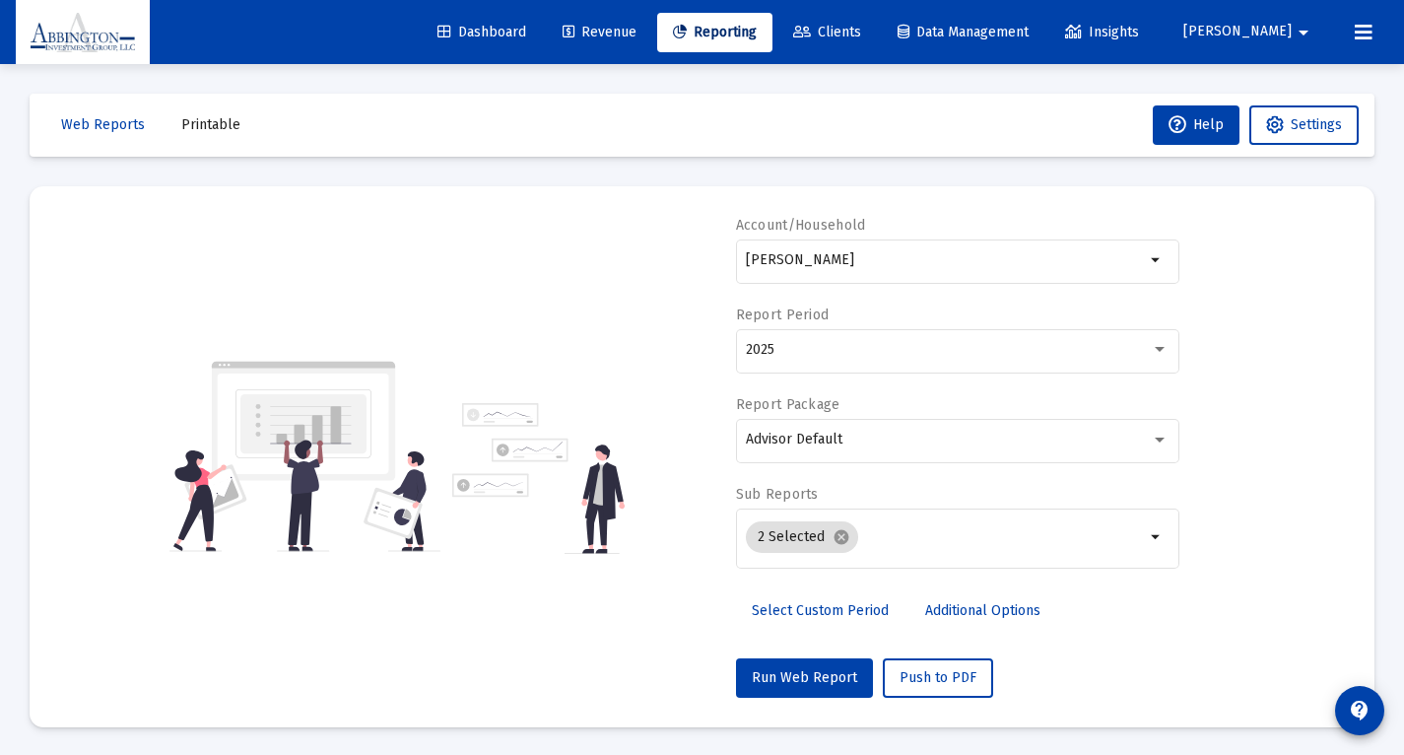
click at [201, 124] on span "Printable" at bounding box center [210, 124] width 59 height 17
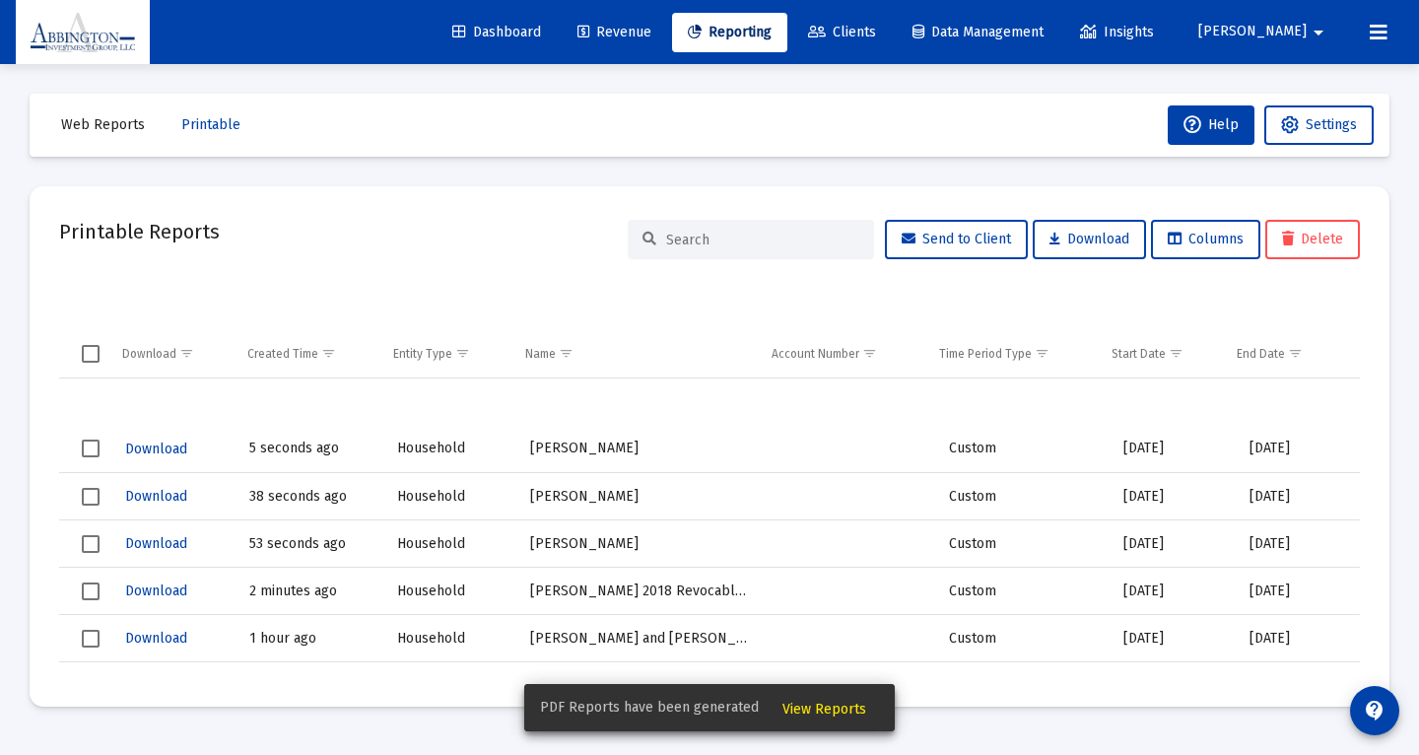
click at [150, 545] on span "Download" at bounding box center [156, 543] width 62 height 17
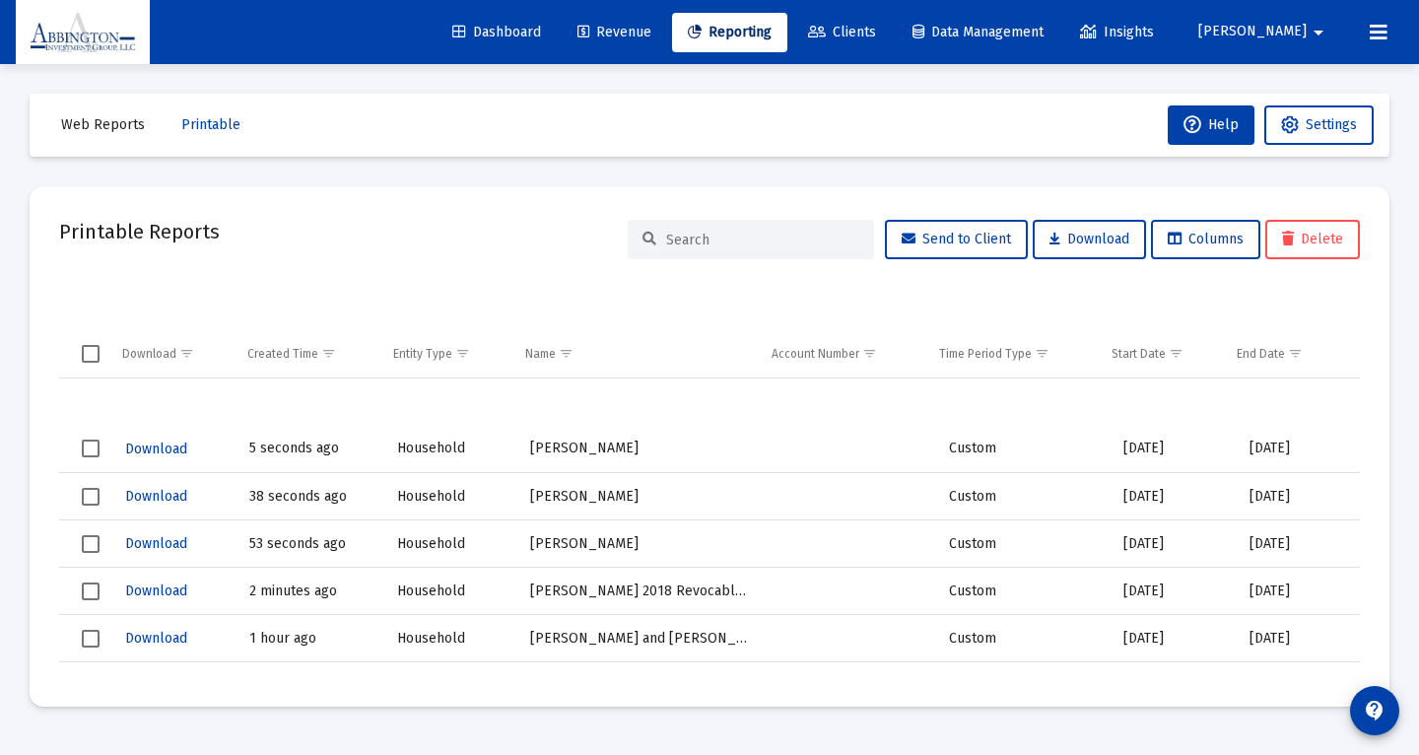
click at [549, 494] on td "[PERSON_NAME]" at bounding box center [640, 496] width 249 height 47
click at [161, 501] on span "Download" at bounding box center [156, 496] width 62 height 17
click at [149, 450] on span "Download" at bounding box center [156, 448] width 62 height 17
click at [772, 27] on span "Reporting" at bounding box center [730, 32] width 84 height 17
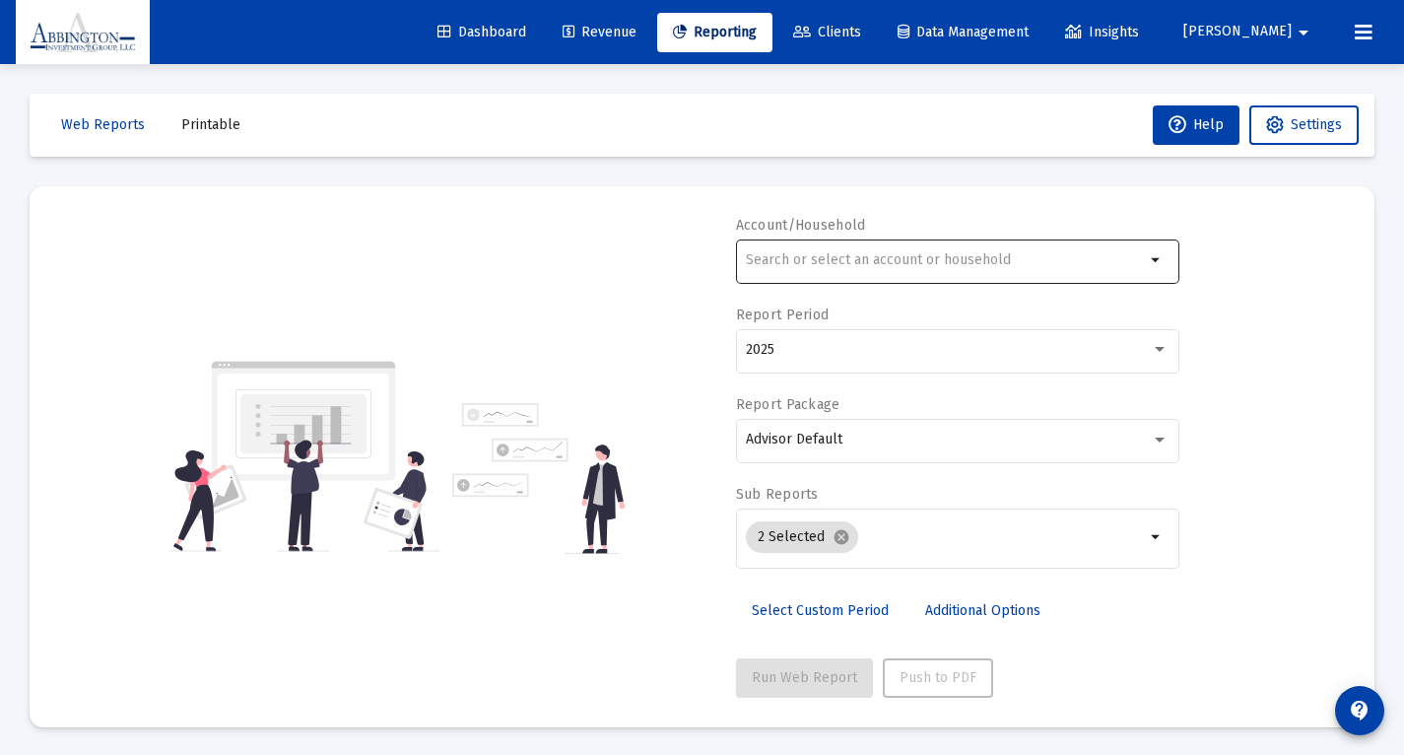
click at [844, 255] on input "text" at bounding box center [945, 260] width 399 height 16
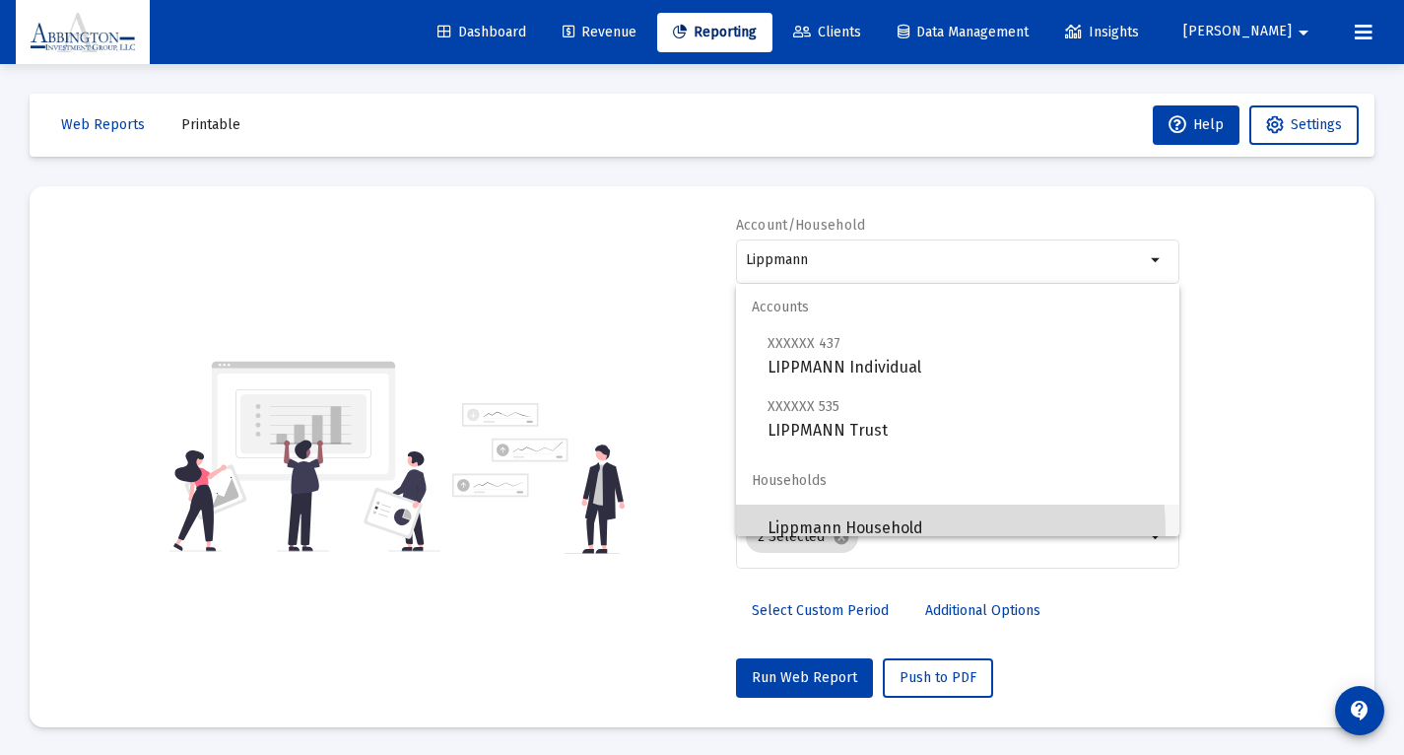
drag, startPoint x: 1187, startPoint y: 440, endPoint x: 873, endPoint y: 531, distance: 327.2
click at [873, 531] on span "Lippmann Household" at bounding box center [966, 528] width 396 height 47
type input "Lippmann Household"
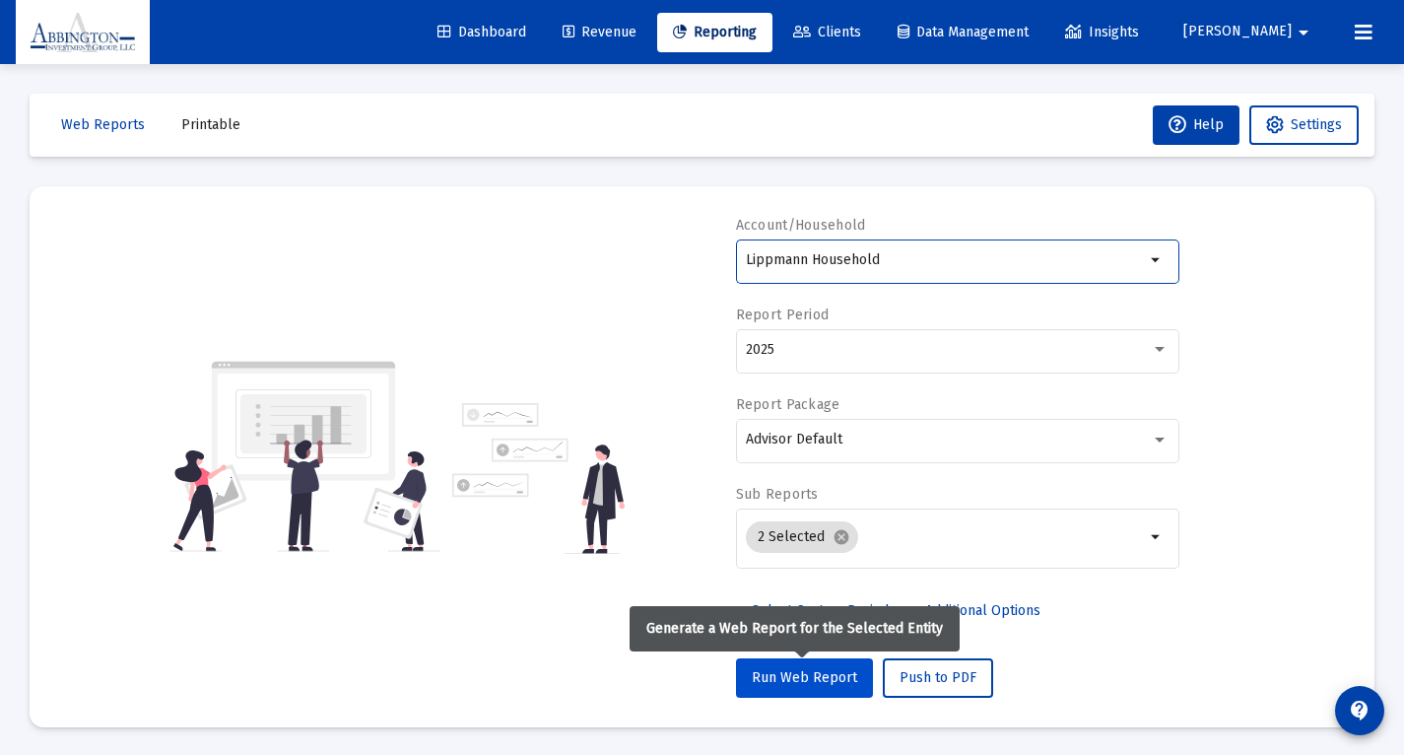
click at [786, 682] on span "Run Web Report" at bounding box center [804, 677] width 105 height 17
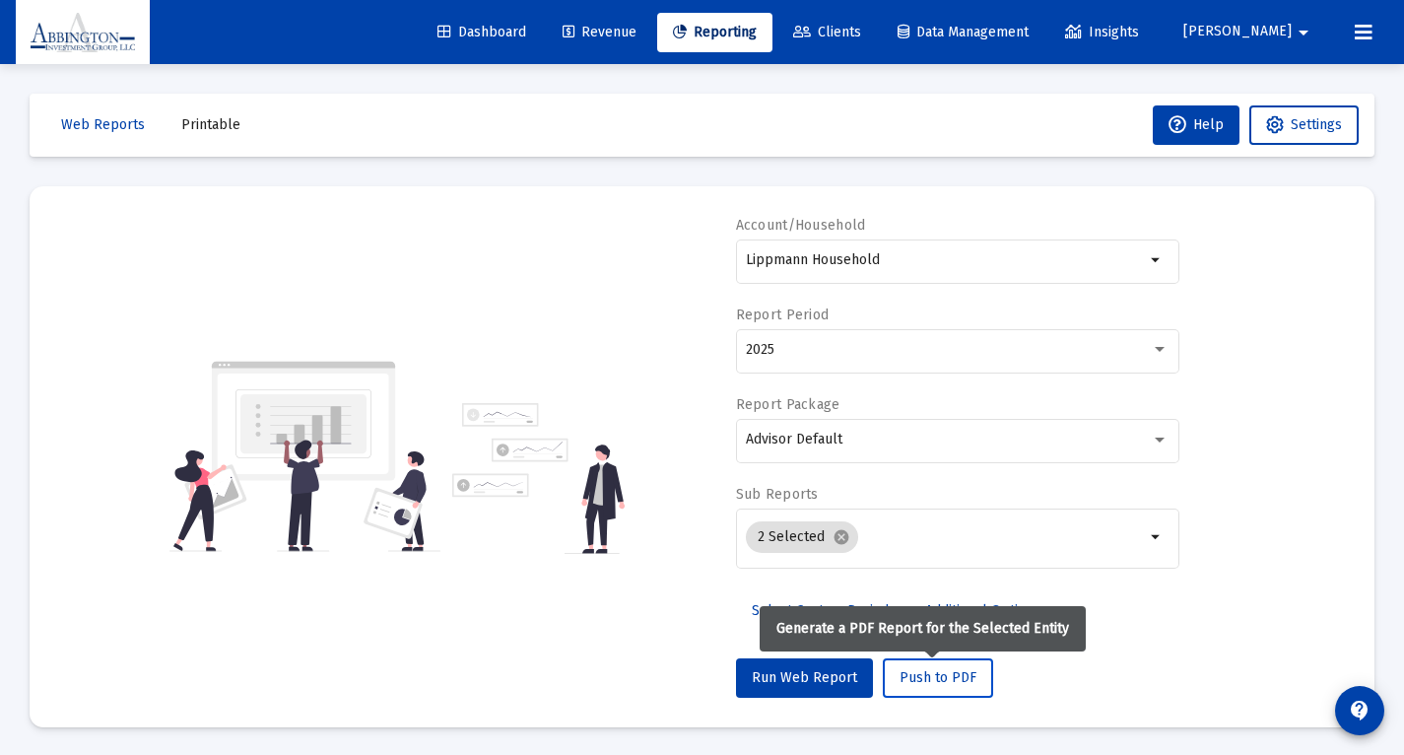
click at [931, 685] on span "Push to PDF" at bounding box center [938, 677] width 77 height 17
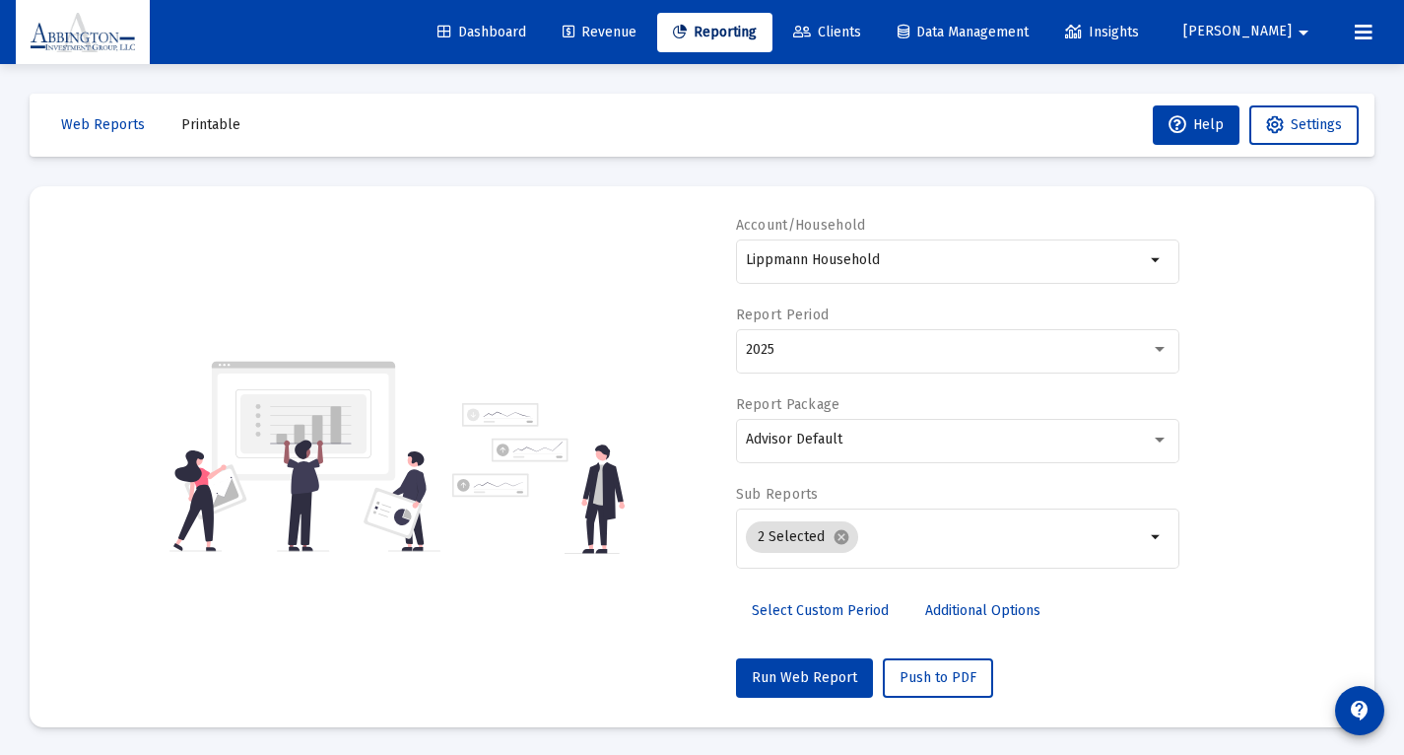
click at [217, 129] on span "Printable" at bounding box center [210, 124] width 59 height 17
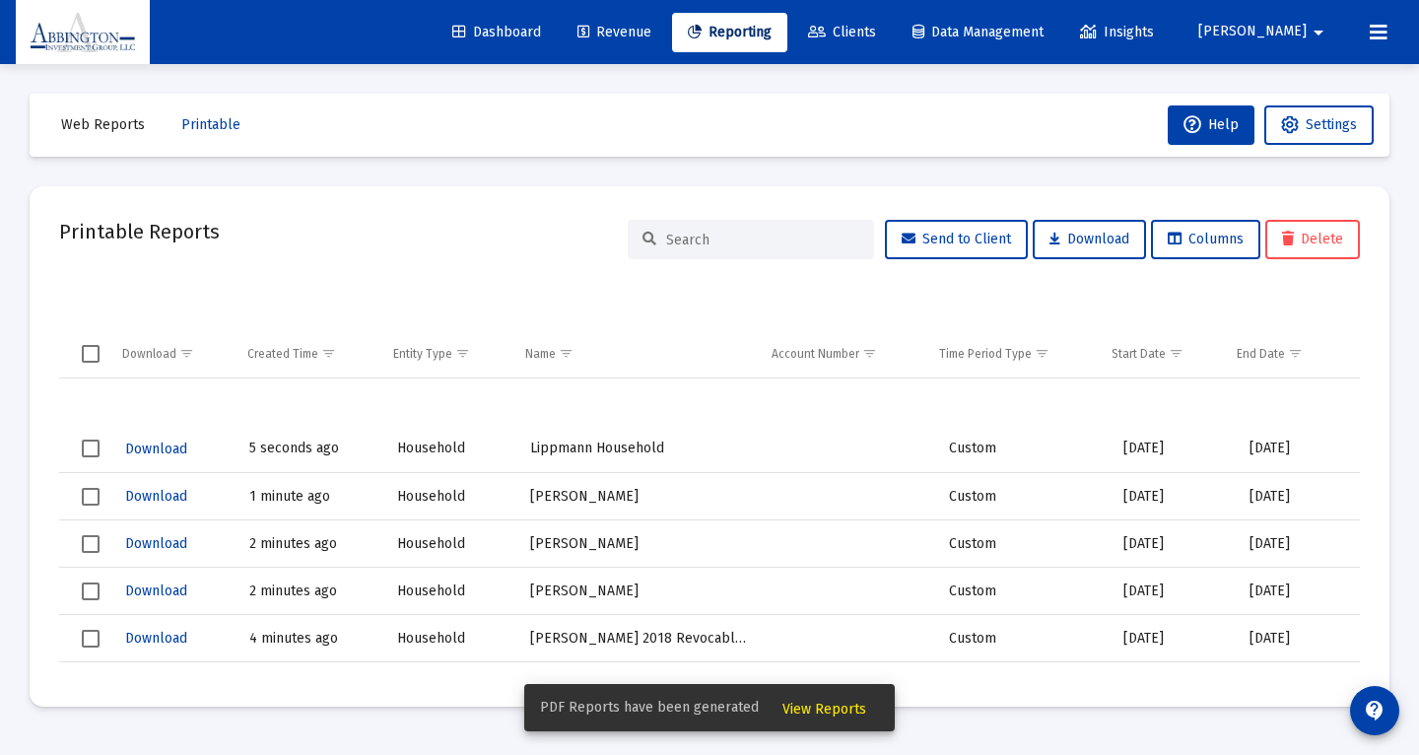
click at [136, 452] on span "Download" at bounding box center [156, 448] width 62 height 17
